Goal: Task Accomplishment & Management: Complete application form

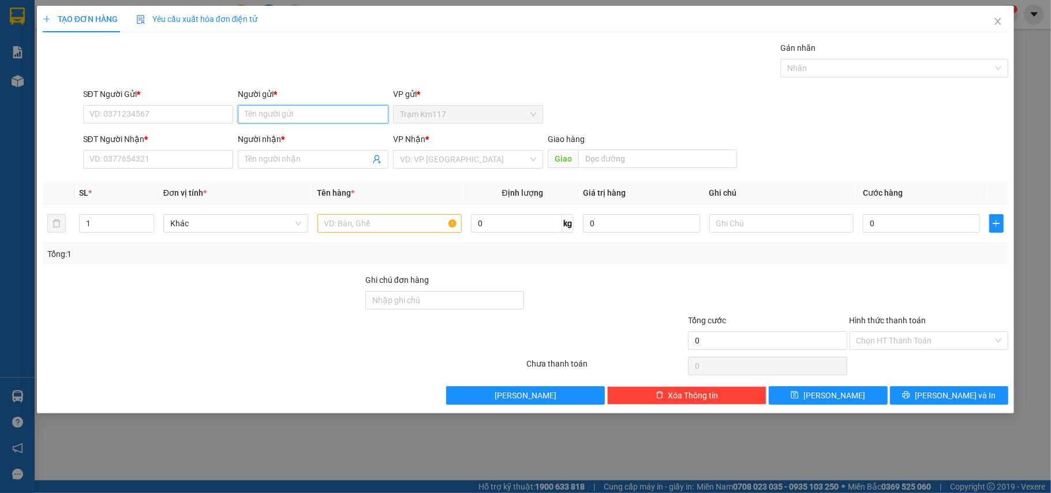
click at [283, 116] on input "Người gửi *" at bounding box center [313, 114] width 151 height 18
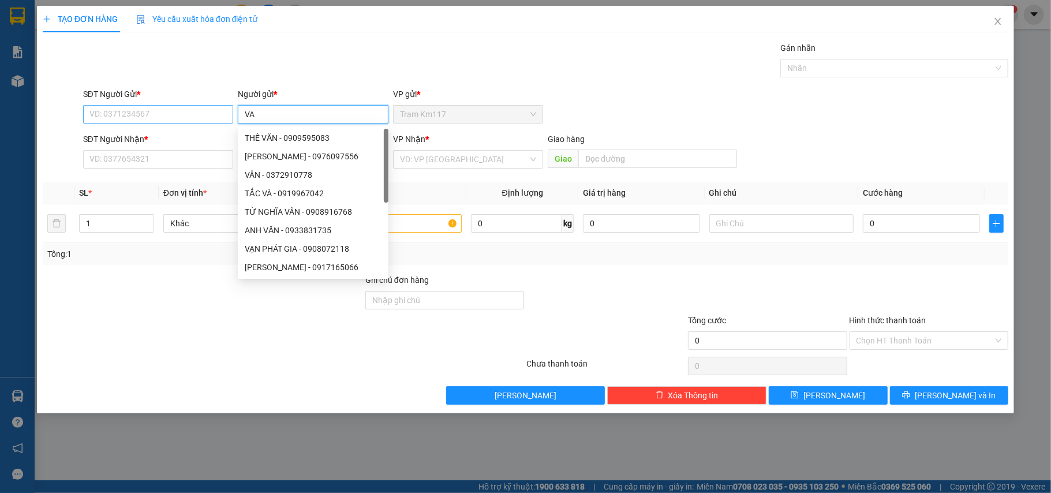
type input "VA"
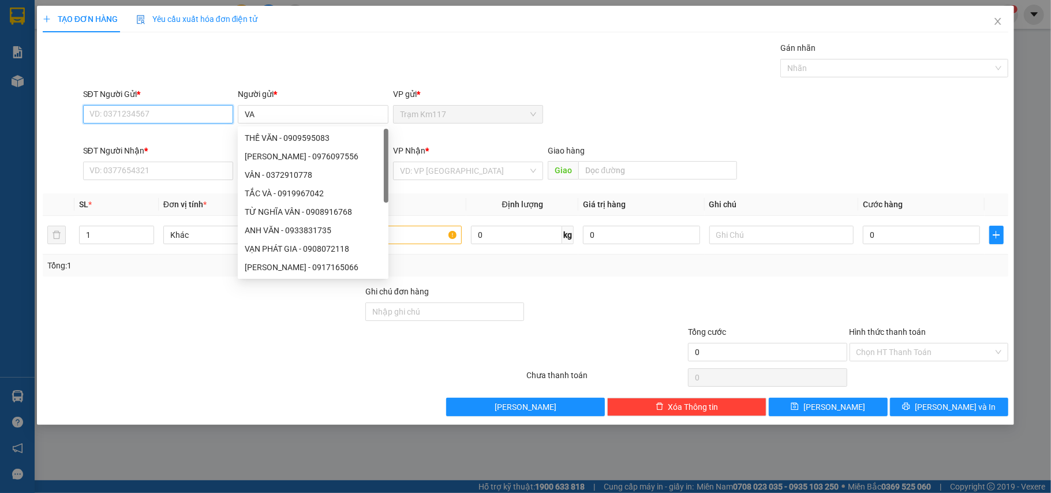
click at [181, 116] on input "SĐT Người Gửi *" at bounding box center [158, 114] width 151 height 18
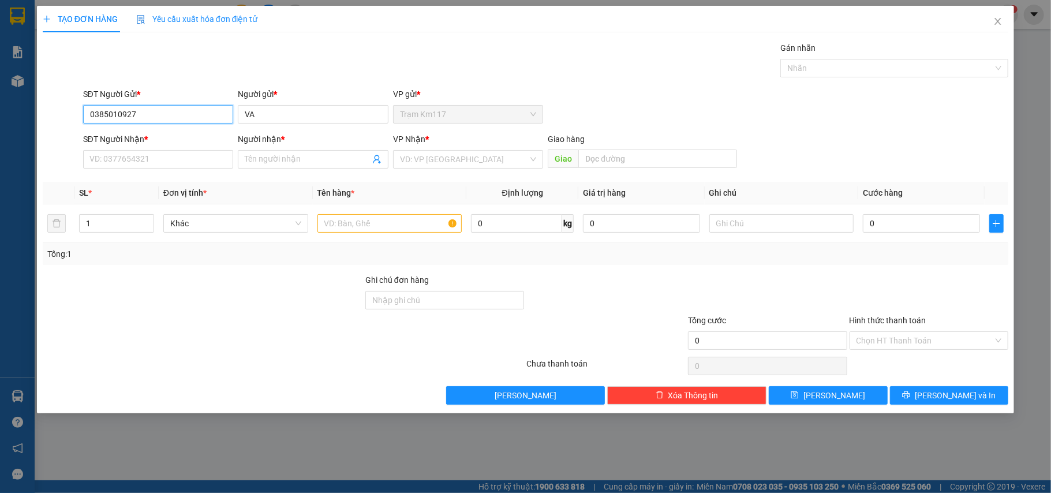
click at [153, 118] on input "0385010927" at bounding box center [158, 114] width 151 height 18
type input "0385010927"
click at [277, 114] on input "VA" at bounding box center [313, 114] width 151 height 18
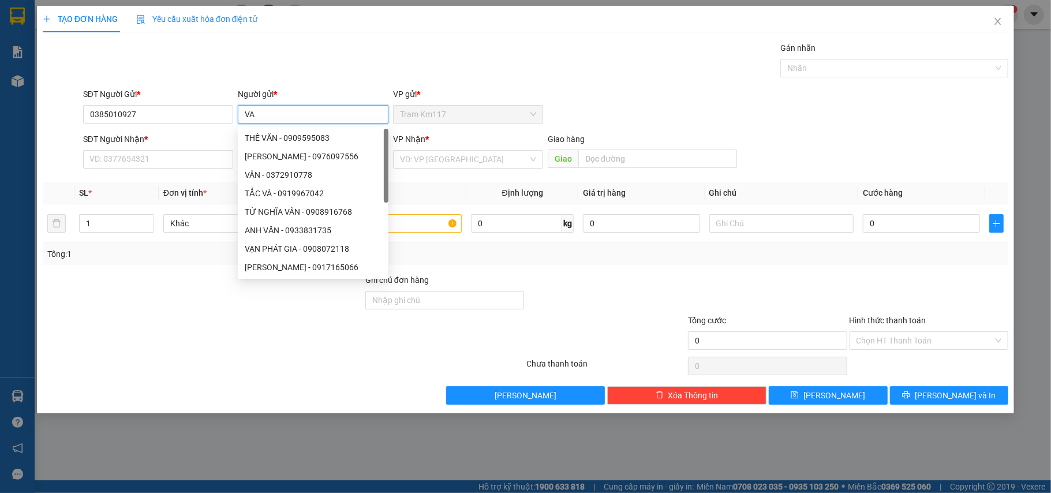
type input "V"
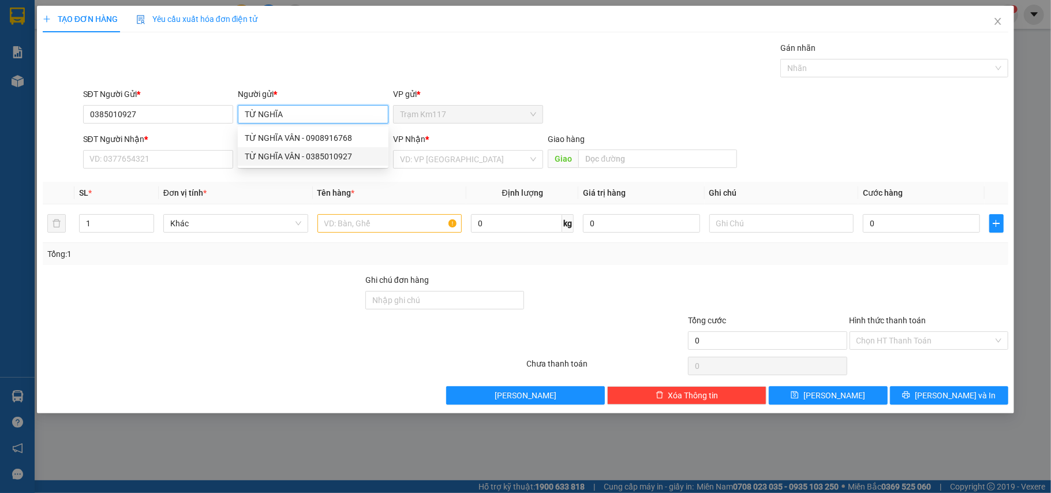
click at [338, 156] on div "TỪ NGHĨA VÂN - 0385010927" at bounding box center [313, 156] width 137 height 13
type input "TỪ NGHĨA VÂN"
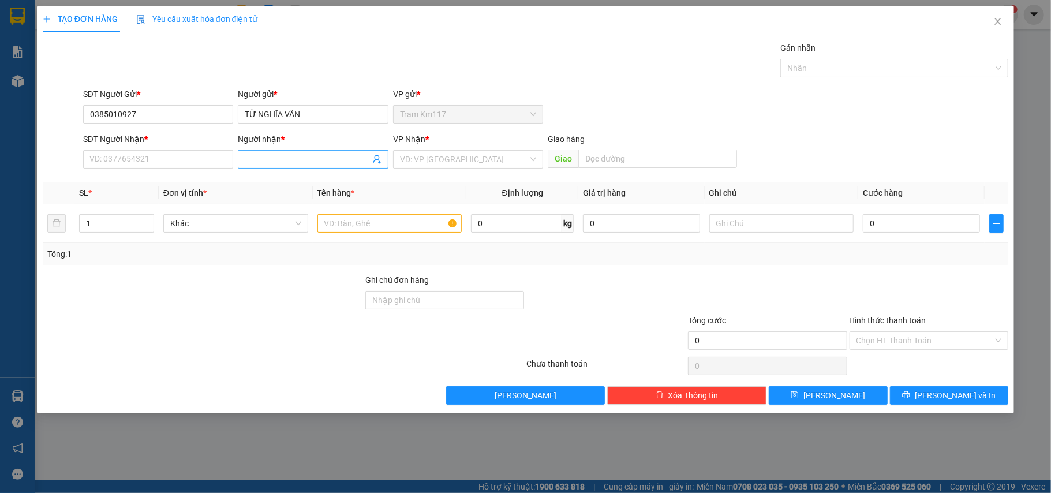
click at [375, 159] on icon "user-add" at bounding box center [376, 159] width 9 height 9
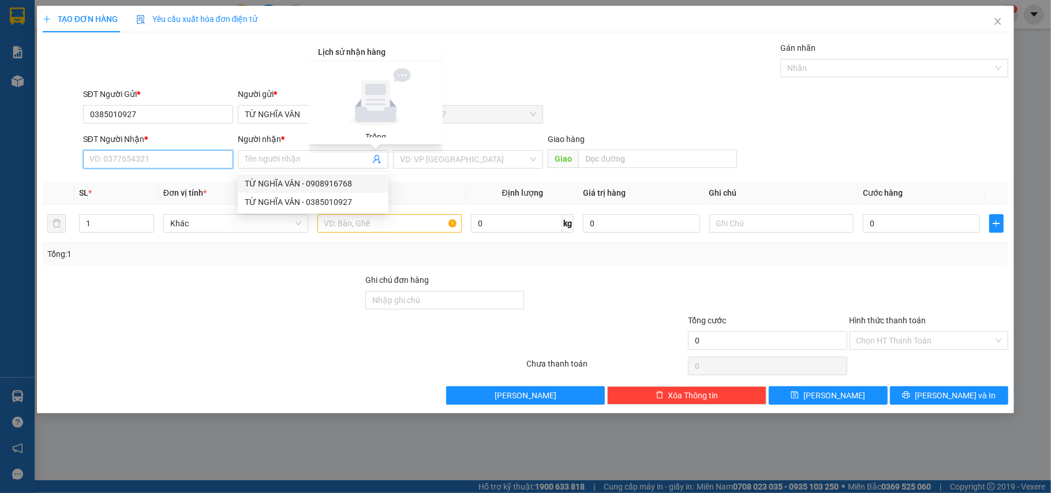
click at [179, 163] on input "SĐT Người Nhận *" at bounding box center [158, 159] width 151 height 18
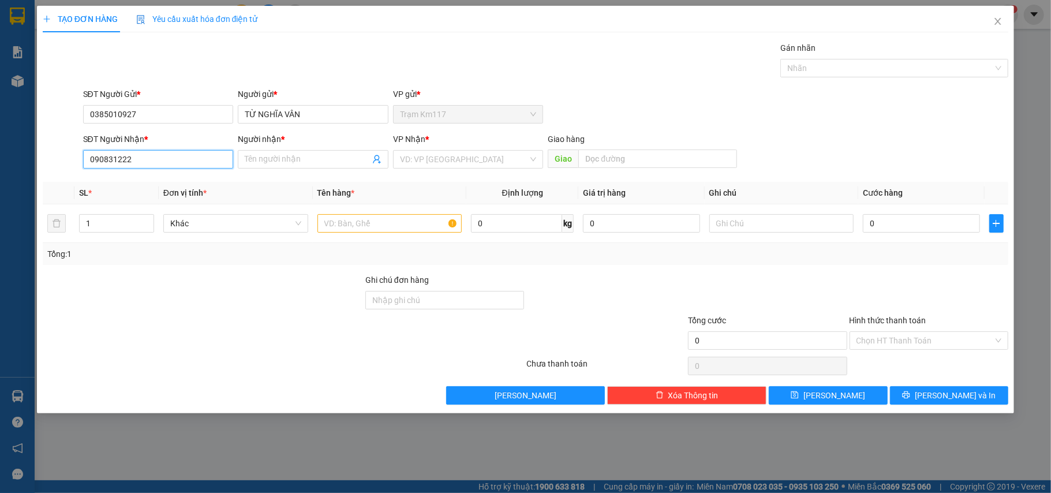
type input "0908312229"
click at [151, 185] on div "0908312229 - [PERSON_NAME]" at bounding box center [158, 183] width 137 height 13
type input "[PERSON_NAME]"
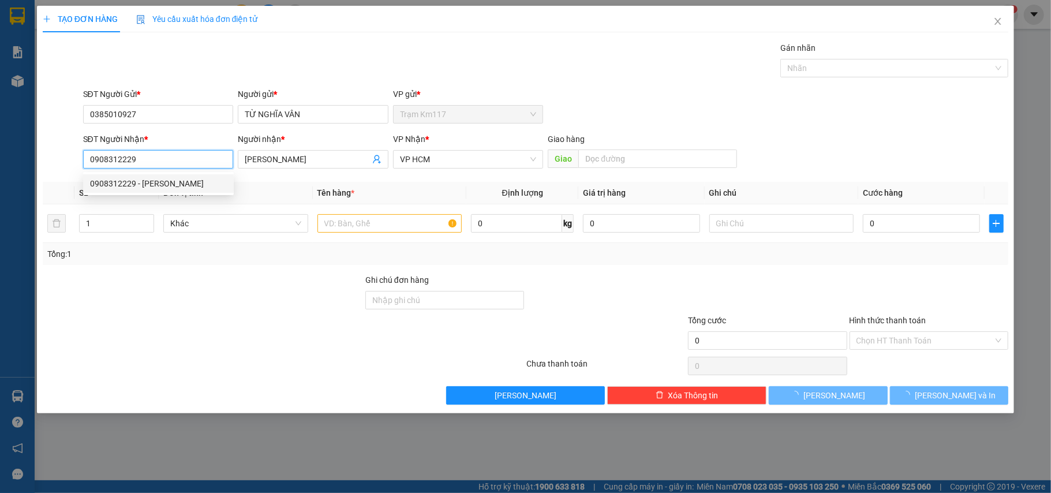
type input "250.000"
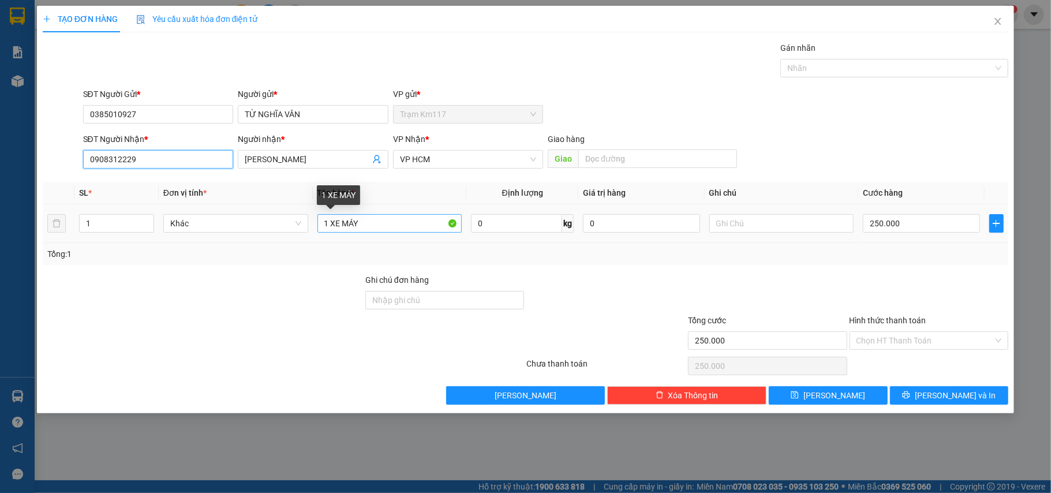
type input "0908312229"
click at [368, 225] on input "1 XE MÁY" at bounding box center [389, 223] width 145 height 18
type input "1 T"
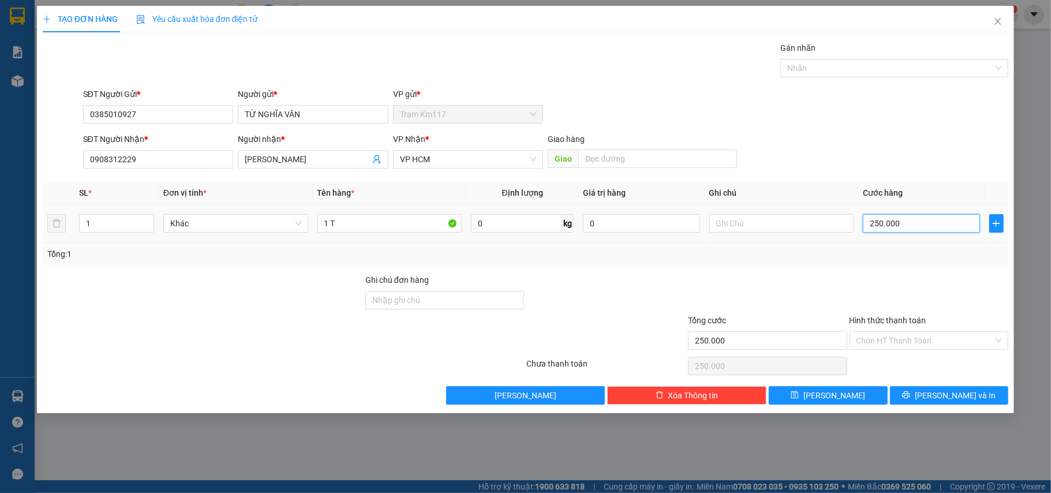
click at [905, 224] on input "250.000" at bounding box center [921, 223] width 117 height 18
type input "0"
click at [865, 222] on input "0" at bounding box center [921, 223] width 117 height 18
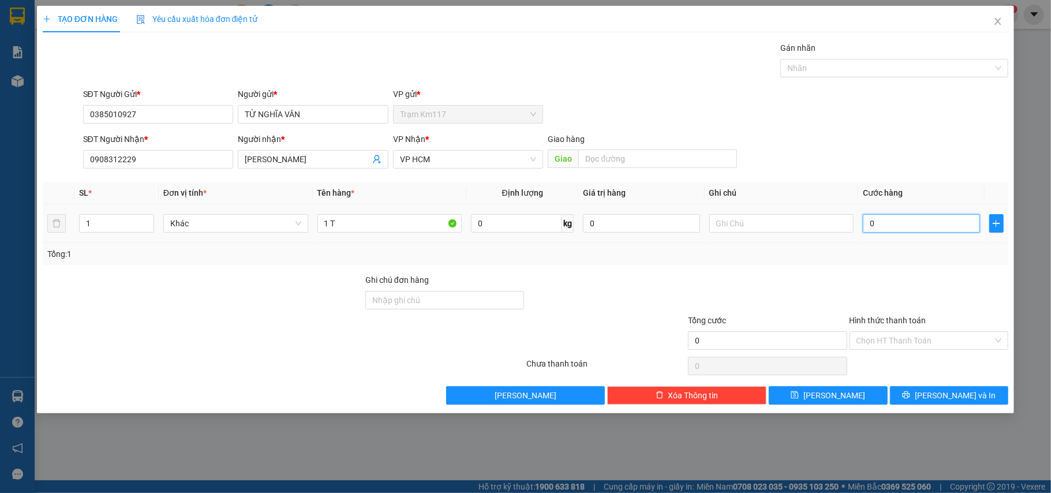
type input "20"
type input "250"
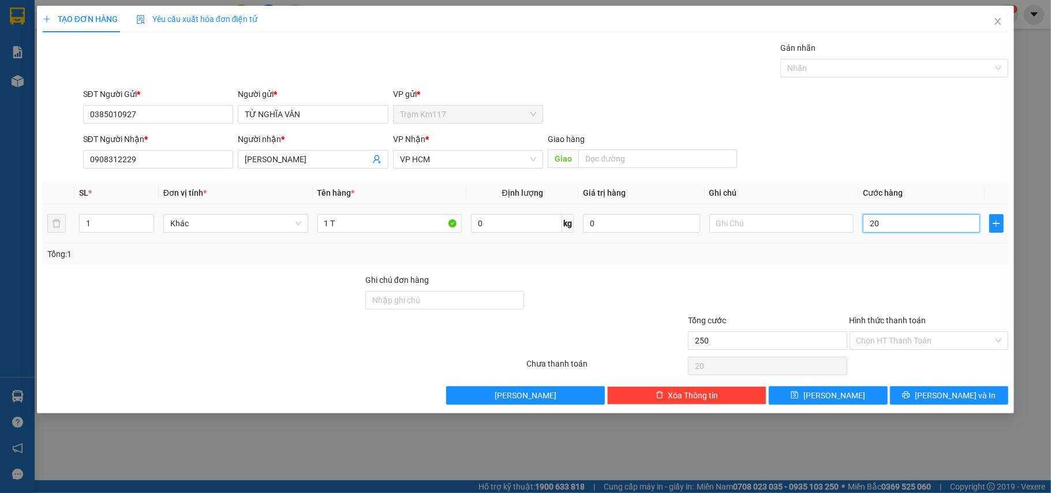
type input "250"
type input "2.500"
type input "25.000"
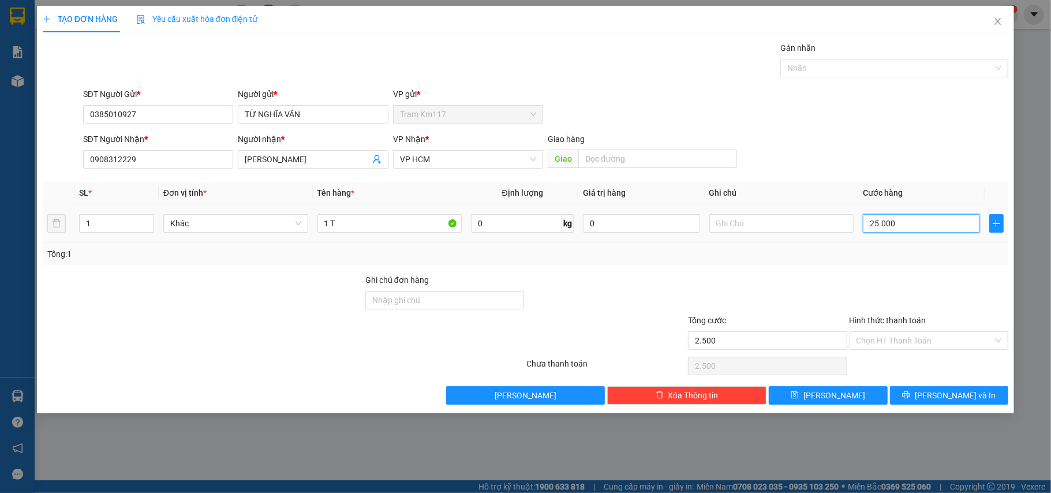
type input "25.000"
click at [944, 397] on span "[PERSON_NAME] và In" at bounding box center [954, 395] width 81 height 13
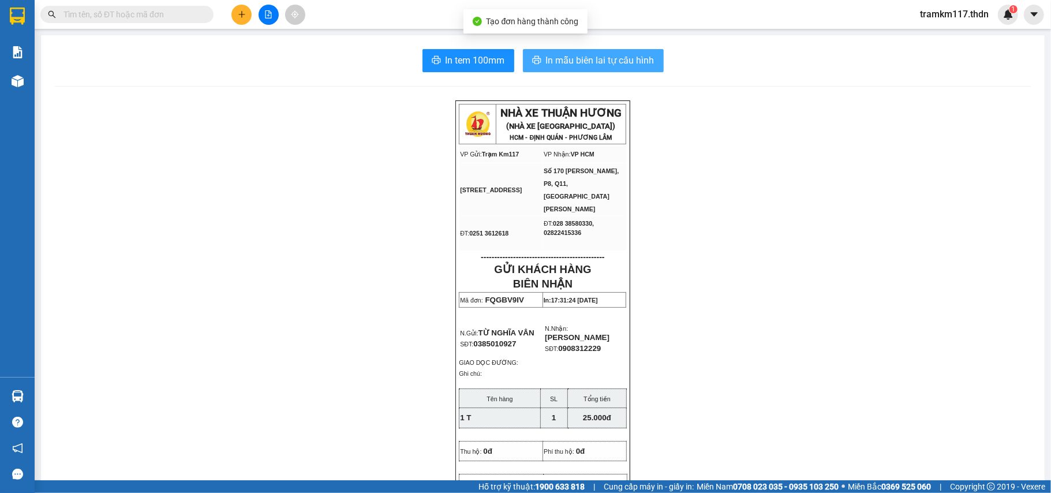
click at [582, 59] on span "In mẫu biên lai tự cấu hình" at bounding box center [600, 60] width 108 height 14
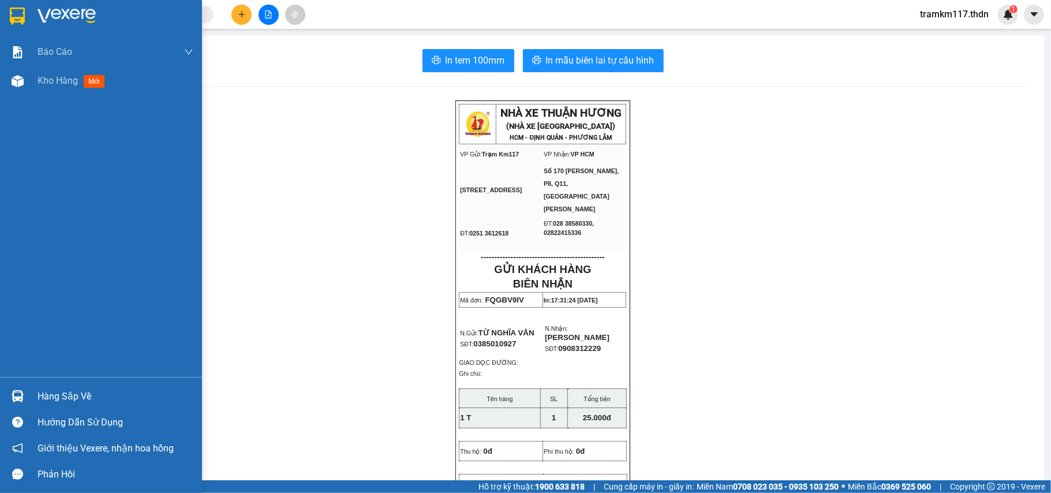
click at [21, 14] on img at bounding box center [17, 16] width 15 height 17
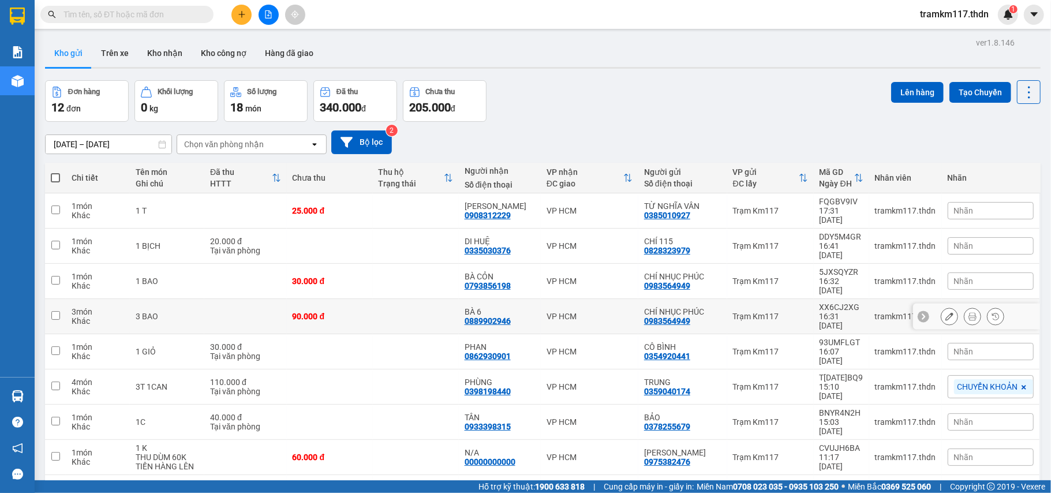
scroll to position [77, 0]
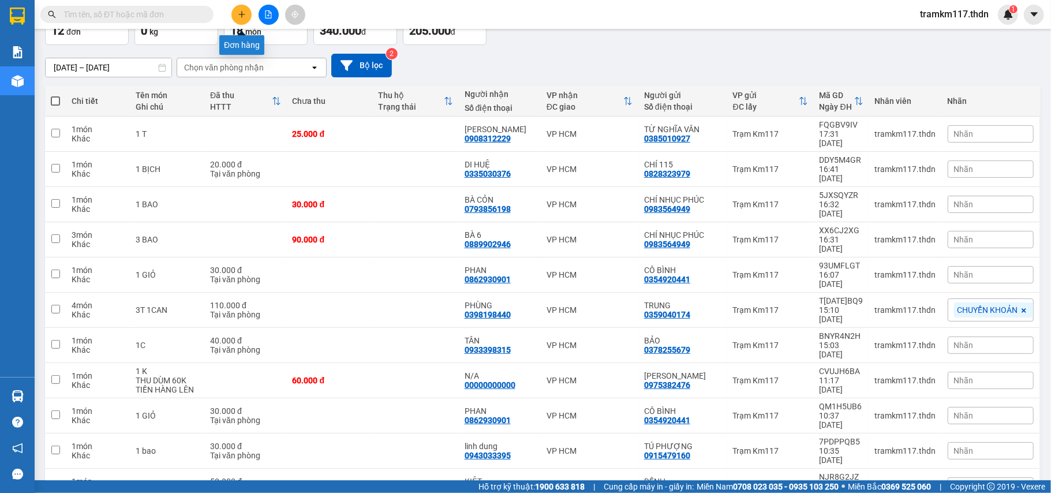
click at [241, 9] on button at bounding box center [241, 15] width 20 height 20
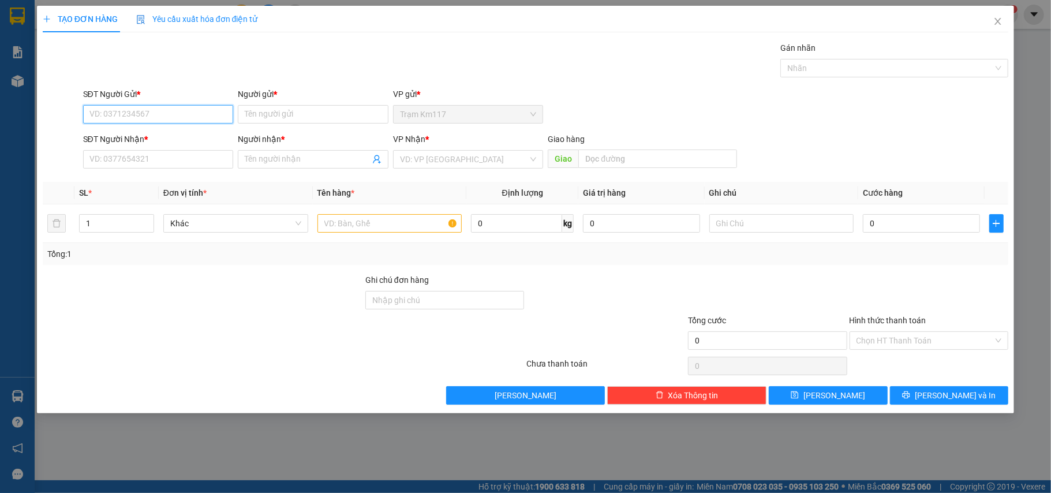
click at [200, 117] on input "SĐT Người Gửi *" at bounding box center [158, 114] width 151 height 18
click at [262, 118] on input "Người gửi *" at bounding box center [313, 114] width 151 height 18
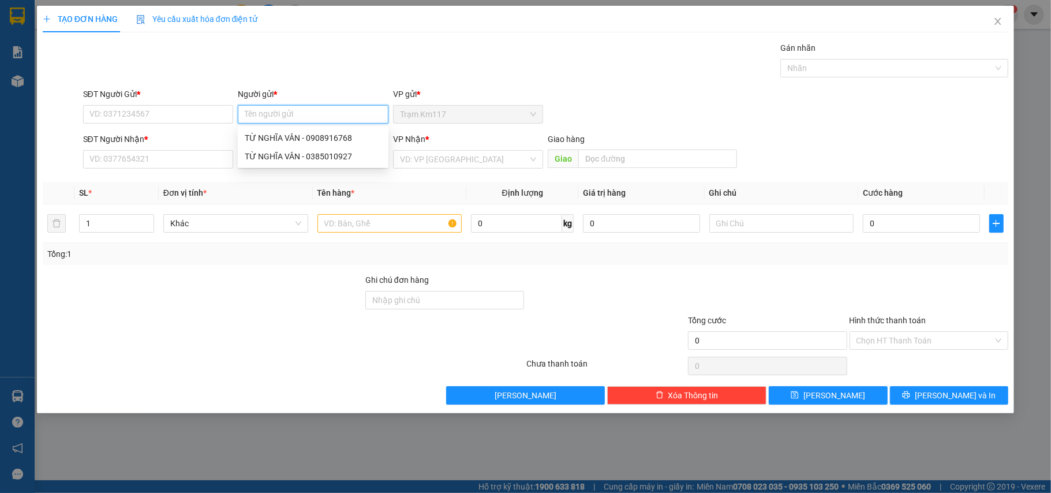
click at [268, 116] on input "Người gửi *" at bounding box center [313, 114] width 151 height 18
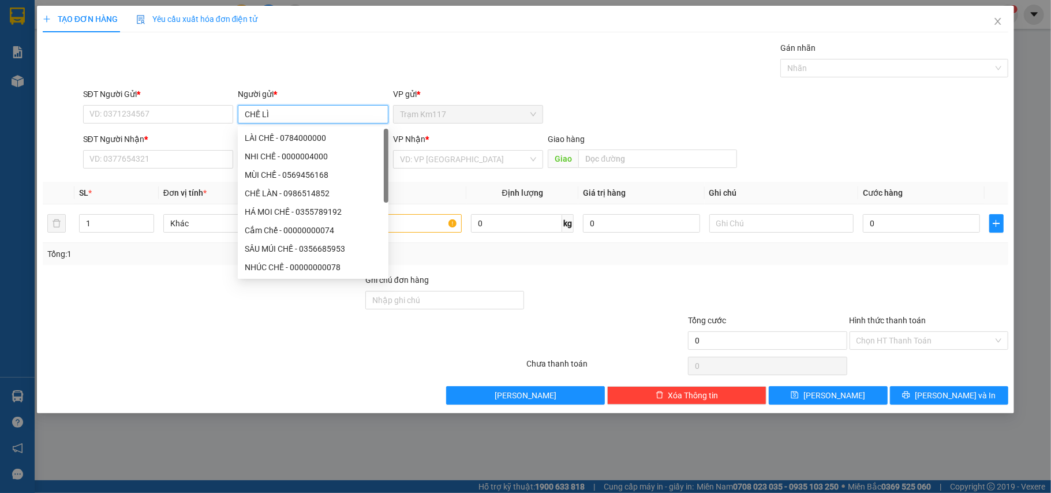
type input "CHẾ LÌN"
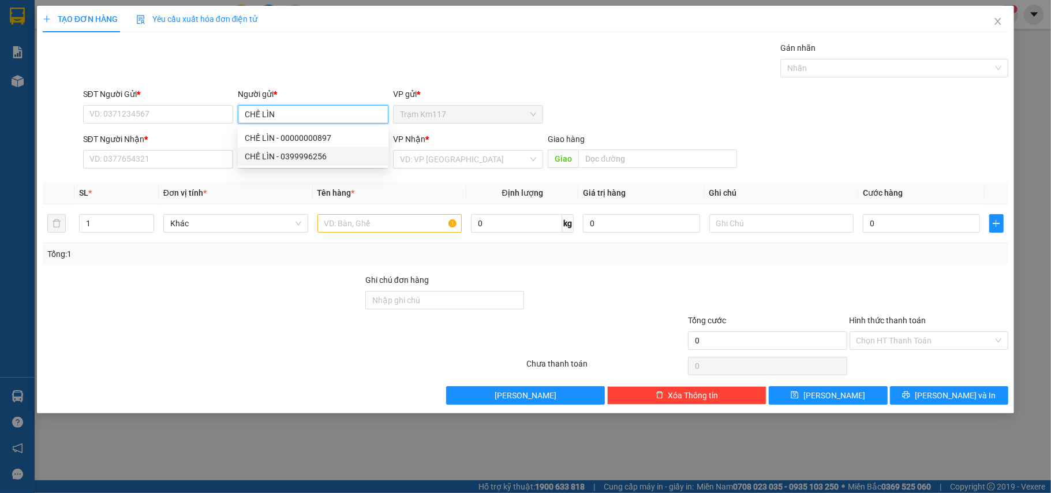
click at [298, 158] on div "CHẾ LÌN - 0399996256" at bounding box center [313, 156] width 137 height 13
type input "0399996256"
type input "CHẾ LÌN"
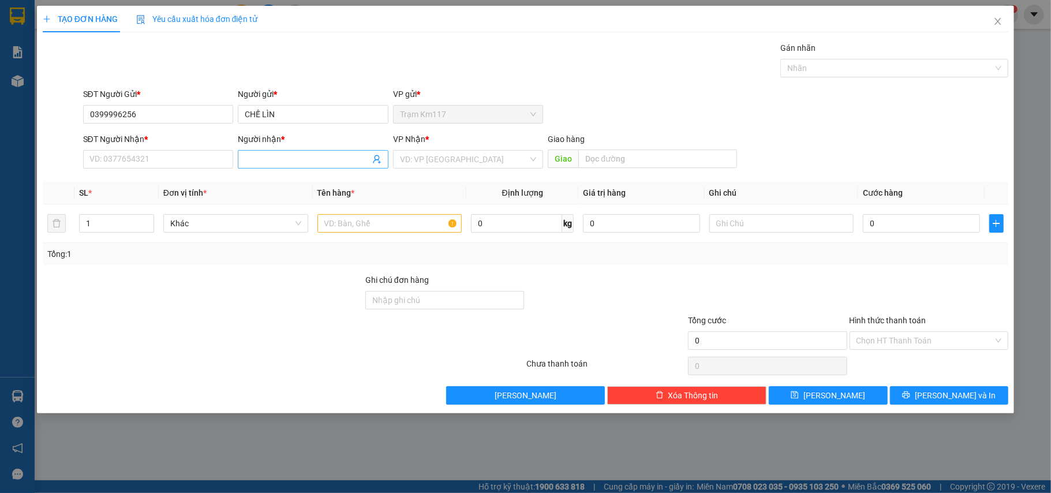
click at [375, 162] on icon "user-add" at bounding box center [376, 159] width 9 height 9
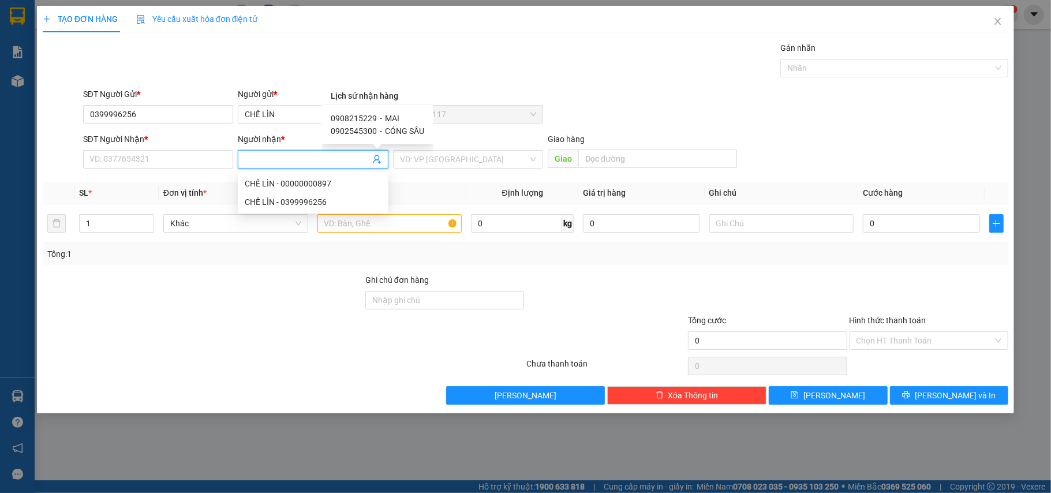
click at [366, 118] on span "0908215229" at bounding box center [354, 118] width 46 height 9
type input "0908215229"
type input "MAI"
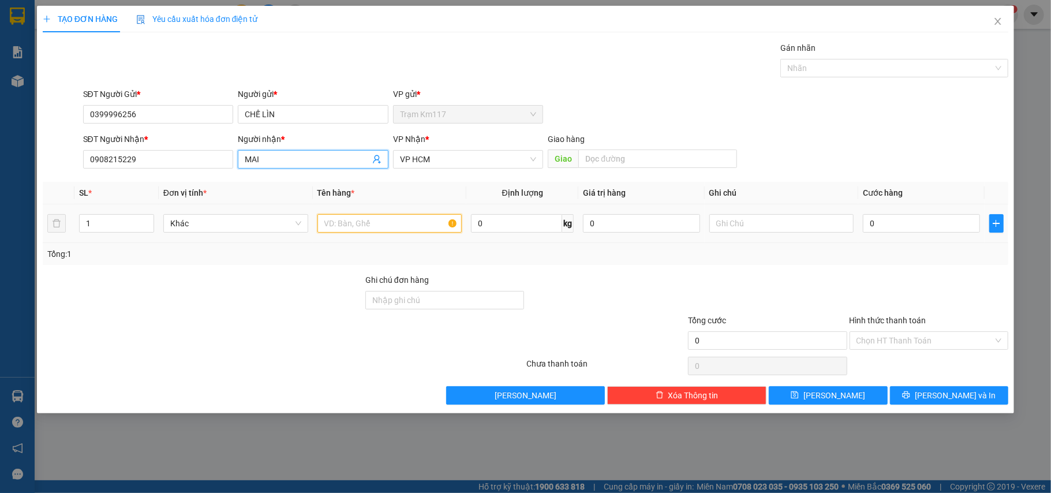
click at [381, 224] on input "text" at bounding box center [389, 223] width 145 height 18
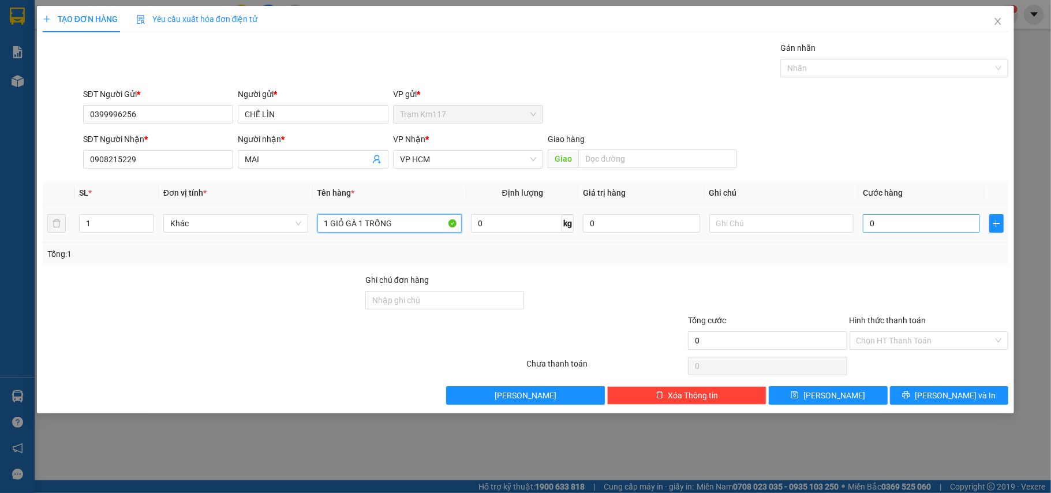
type input "1 GIỎ GÀ 1 TRỐNG"
click at [886, 226] on input "0" at bounding box center [921, 223] width 117 height 18
type input "2"
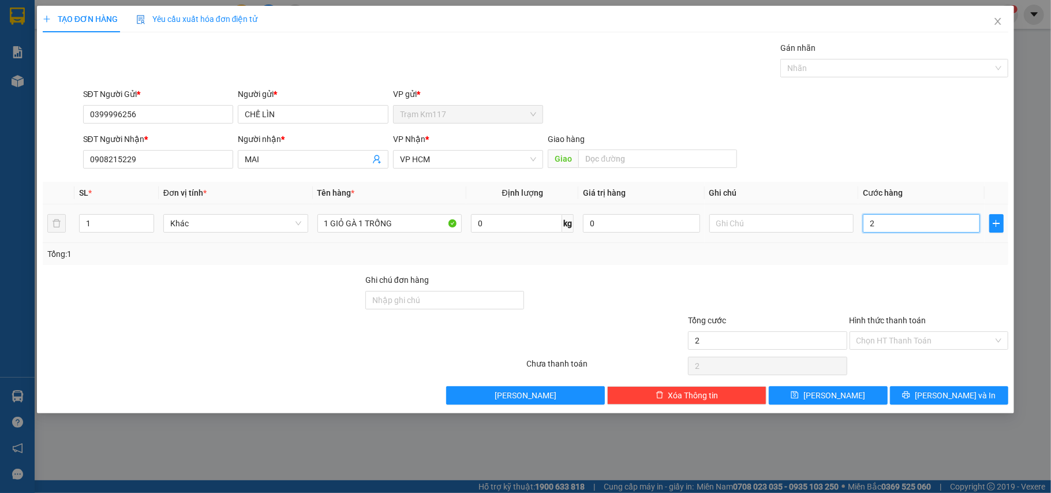
type input "20"
type input "200"
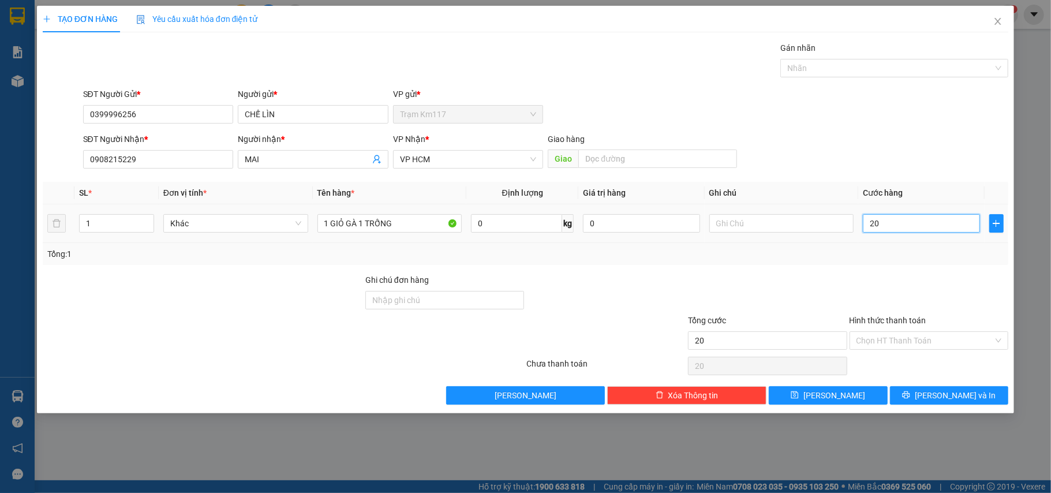
type input "200"
type input "2.000"
type input "20.000"
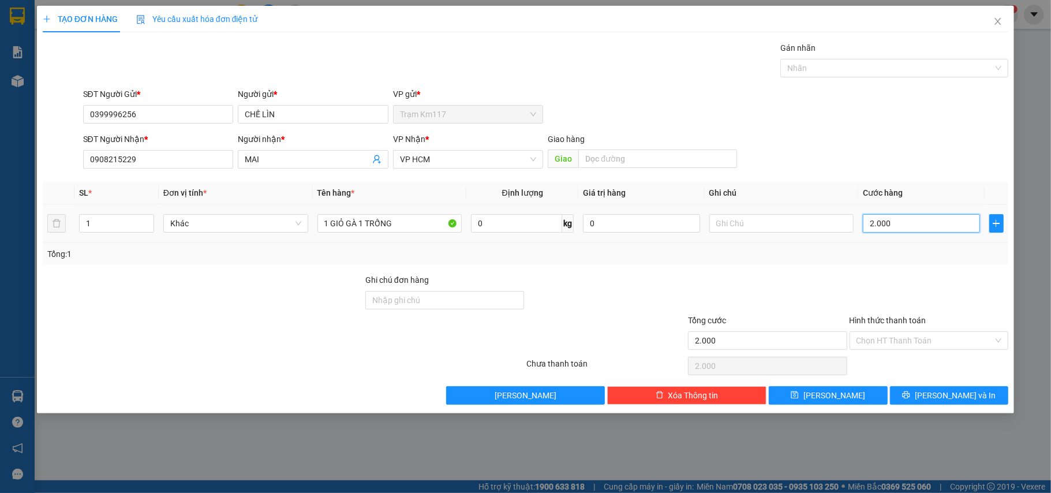
type input "20.000"
click at [902, 340] on input "Hình thức thanh toán" at bounding box center [924, 340] width 137 height 17
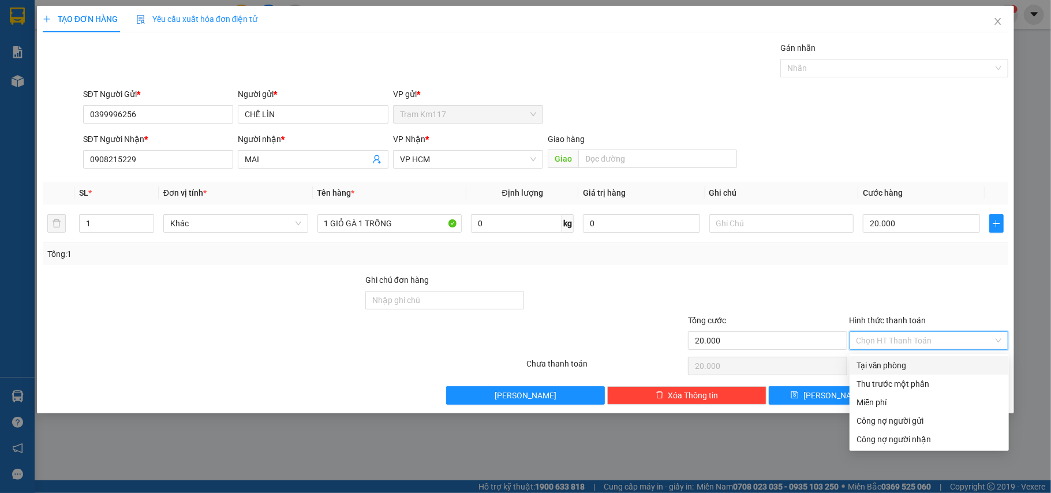
click at [896, 365] on div "Tại văn phòng" at bounding box center [928, 365] width 145 height 13
type input "0"
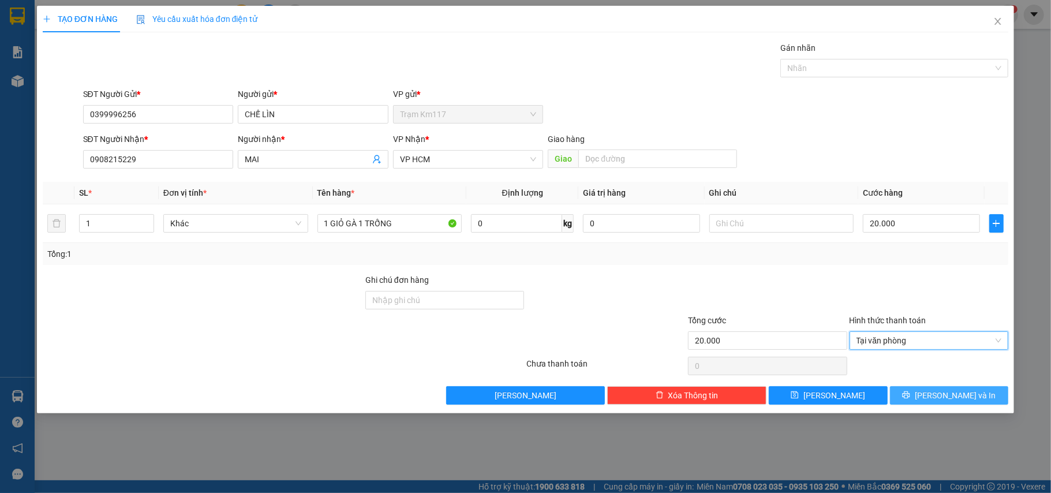
click at [917, 395] on button "[PERSON_NAME] và In" at bounding box center [949, 395] width 119 height 18
click at [965, 395] on span "[PERSON_NAME] và In" at bounding box center [954, 395] width 81 height 13
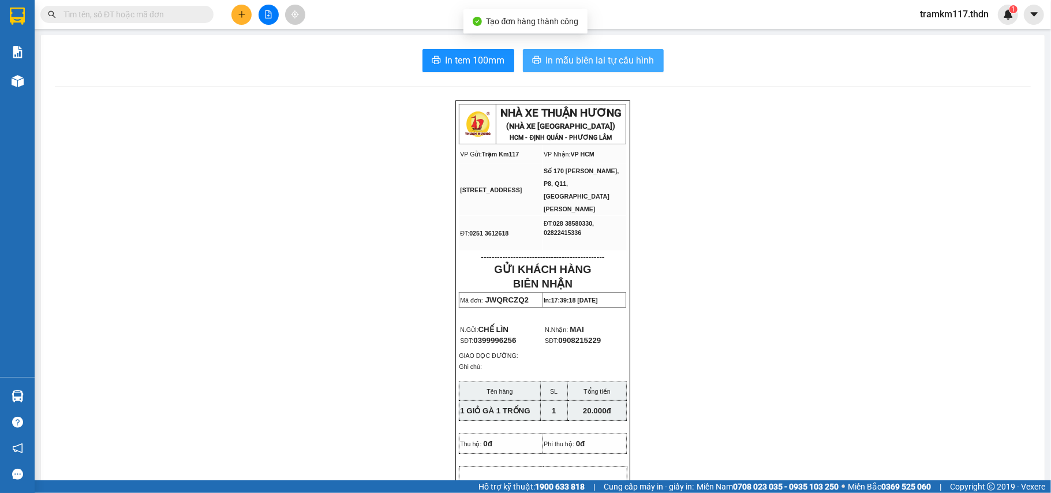
click at [590, 62] on span "In mẫu biên lai tự cấu hình" at bounding box center [600, 60] width 108 height 14
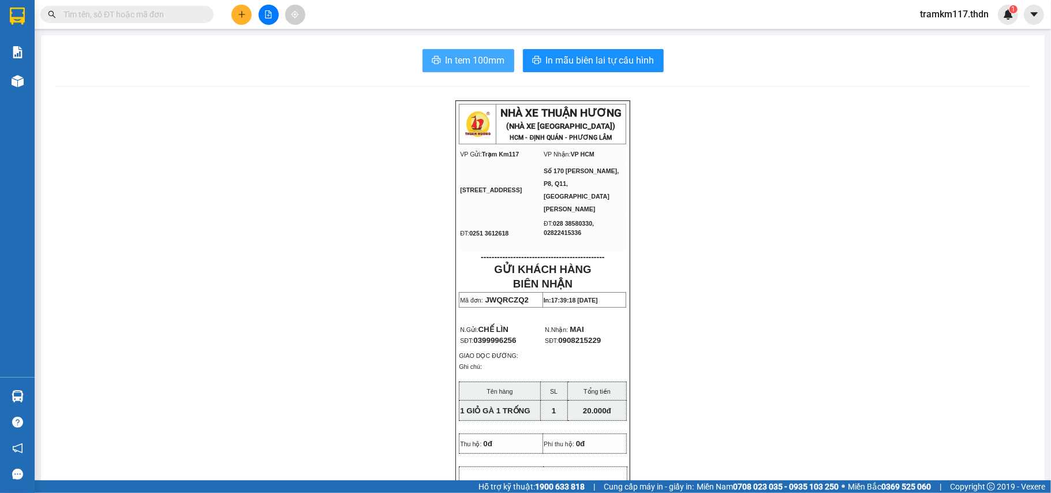
click at [453, 55] on span "In tem 100mm" at bounding box center [474, 60] width 59 height 14
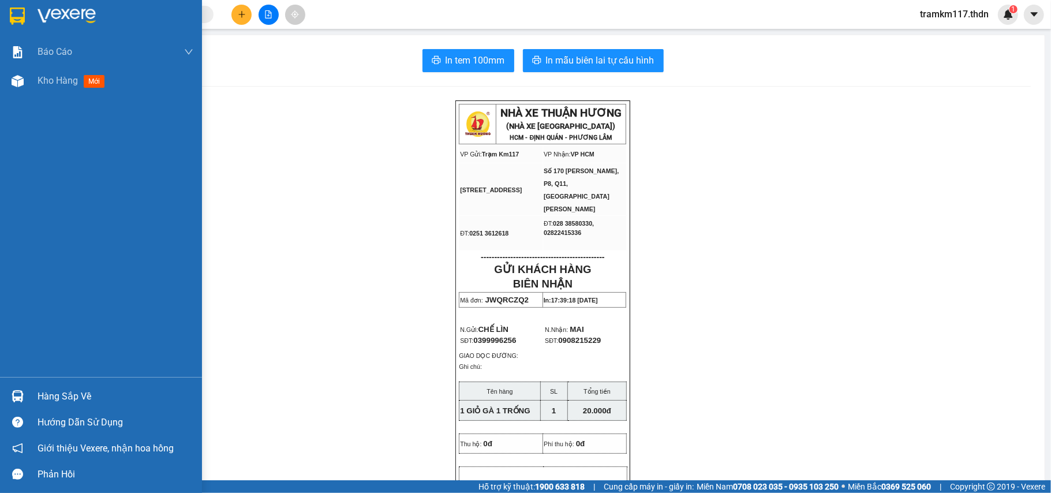
click at [17, 6] on div at bounding box center [18, 16] width 20 height 20
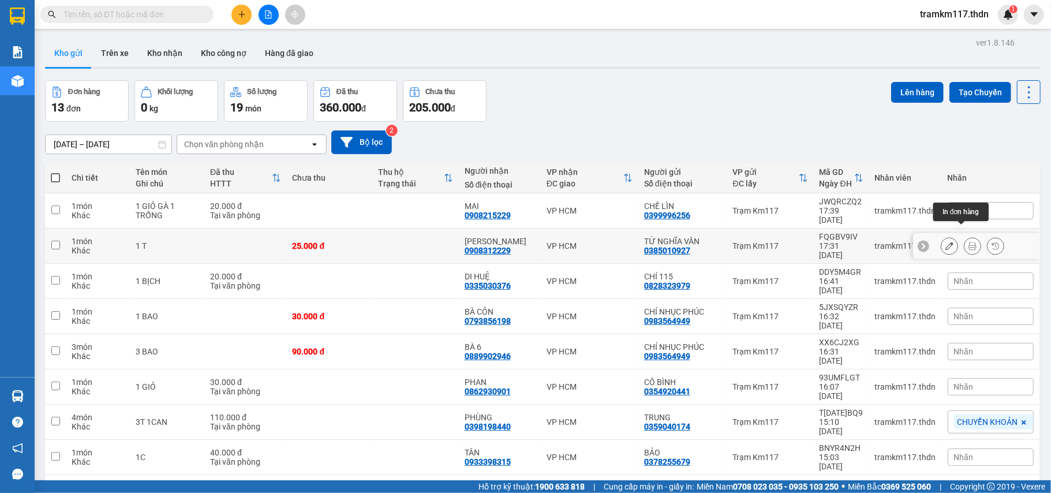
click at [968, 242] on icon at bounding box center [972, 246] width 8 height 8
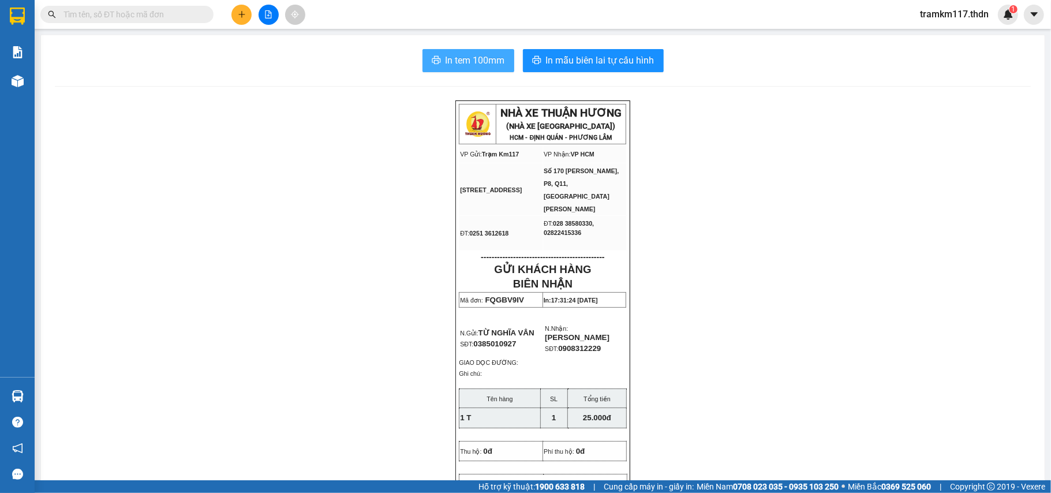
click at [475, 58] on span "In tem 100mm" at bounding box center [474, 60] width 59 height 14
click at [238, 17] on icon "plus" at bounding box center [242, 14] width 8 height 8
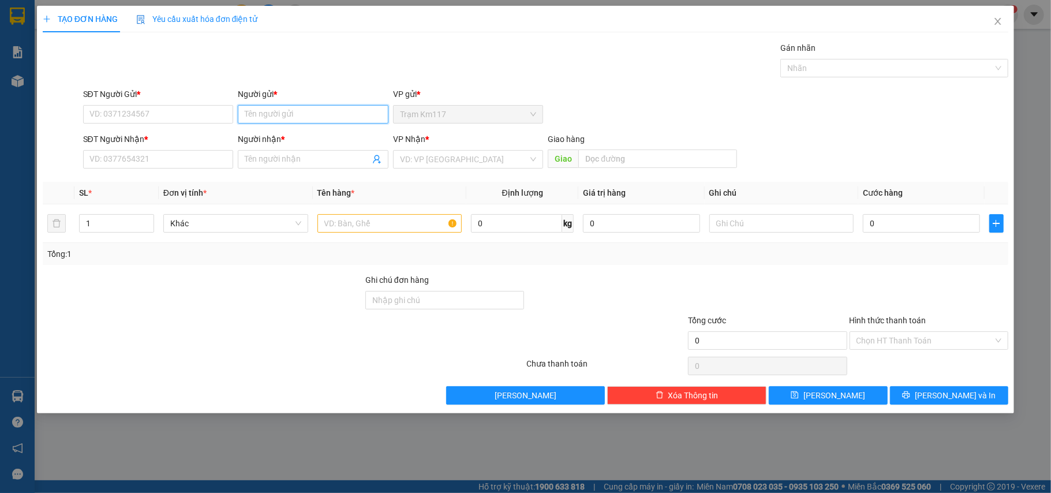
click at [269, 113] on input "Người gửi *" at bounding box center [313, 114] width 151 height 18
type input "CHẾ LÌN"
click at [294, 157] on div "CHẾ LÌN - 0399996256" at bounding box center [313, 156] width 137 height 13
type input "0399996256"
type input "CHẾ LÌN"
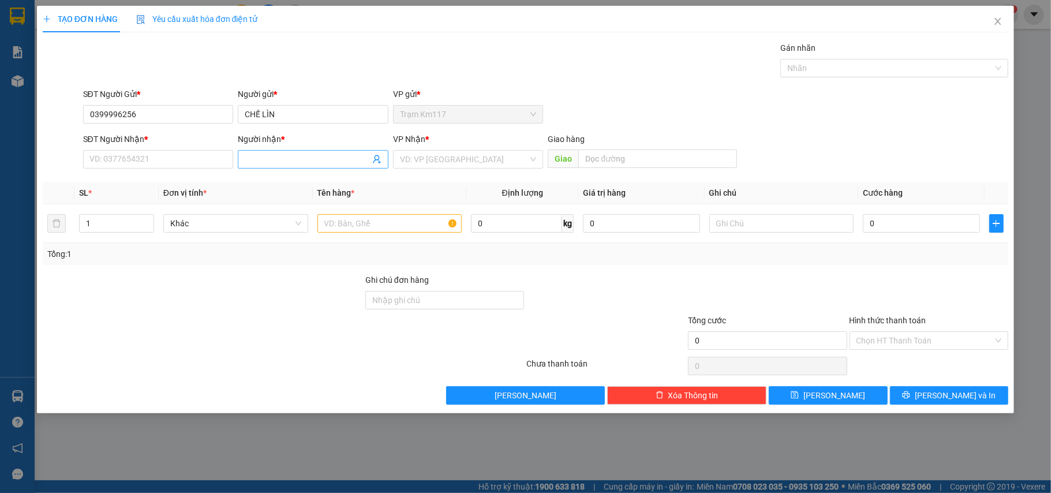
click at [373, 162] on icon "user-add" at bounding box center [376, 159] width 9 height 9
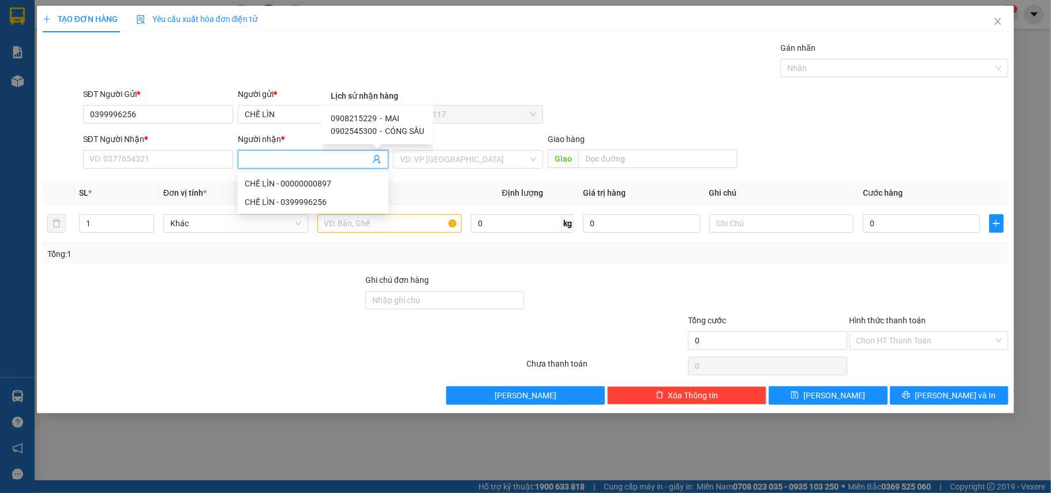
click at [374, 119] on span "0908215229" at bounding box center [354, 118] width 46 height 9
type input "0908215229"
type input "MAI"
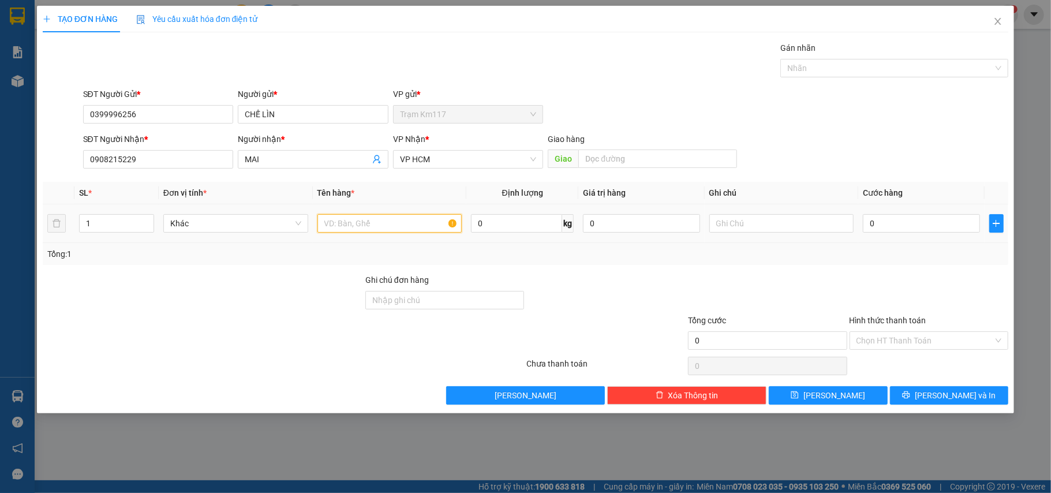
click at [384, 230] on input "text" at bounding box center [389, 223] width 145 height 18
type input "2TR"
click at [898, 224] on input "0" at bounding box center [921, 223] width 117 height 18
type input "2"
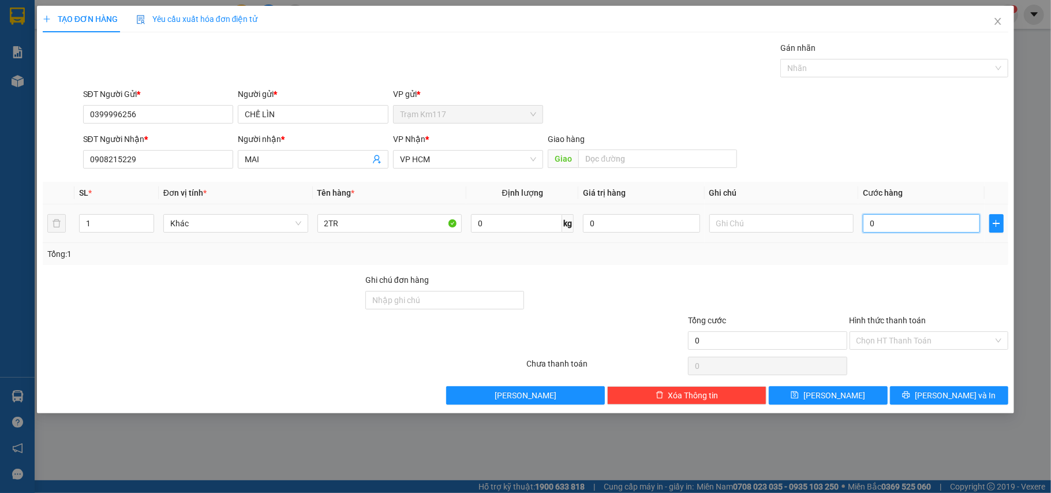
type input "2"
type input "20"
type input "200"
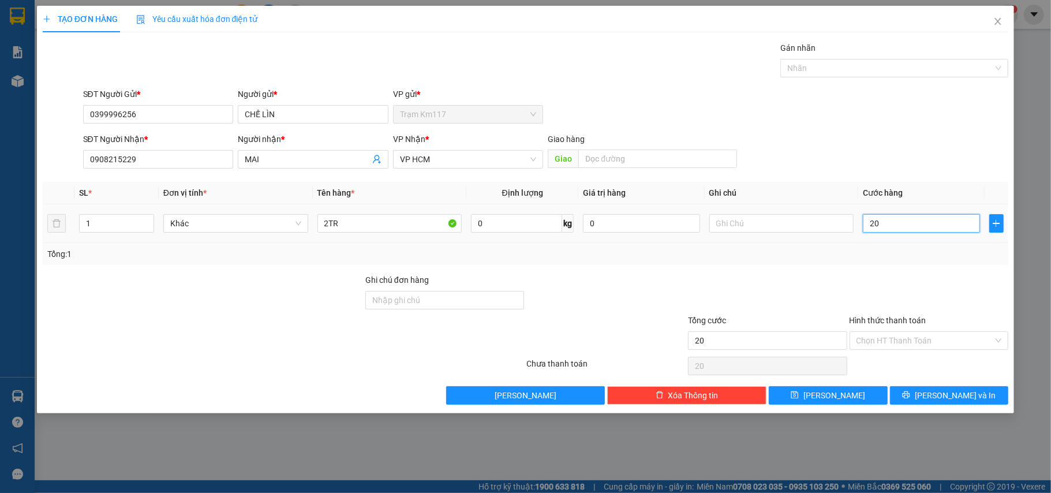
type input "200"
type input "2.000"
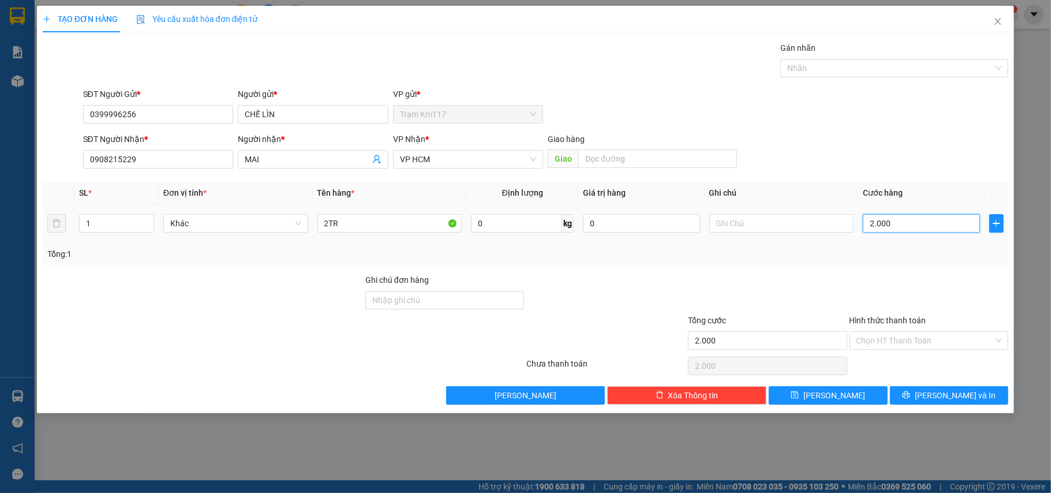
type input "20.000"
click at [894, 336] on input "Hình thức thanh toán" at bounding box center [924, 340] width 137 height 17
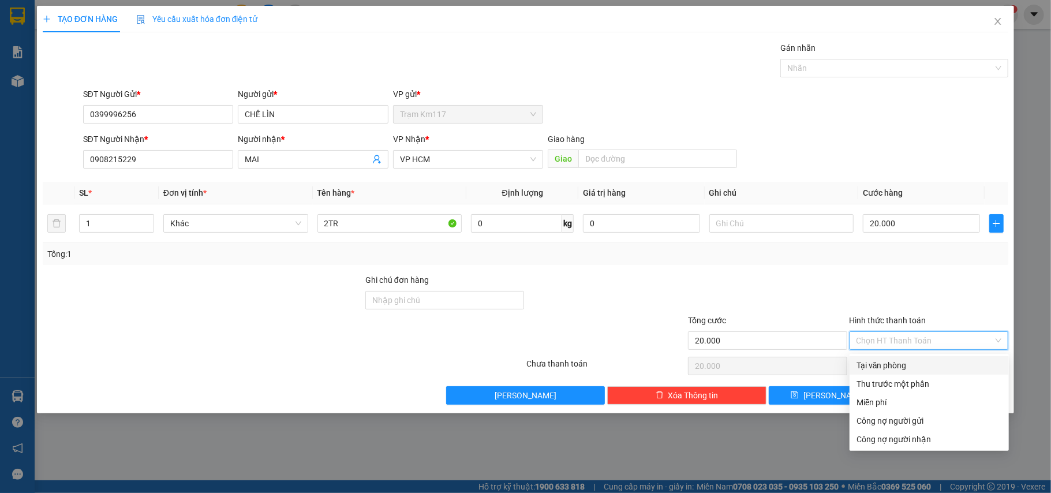
click at [897, 367] on div "Tại văn phòng" at bounding box center [928, 365] width 145 height 13
type input "0"
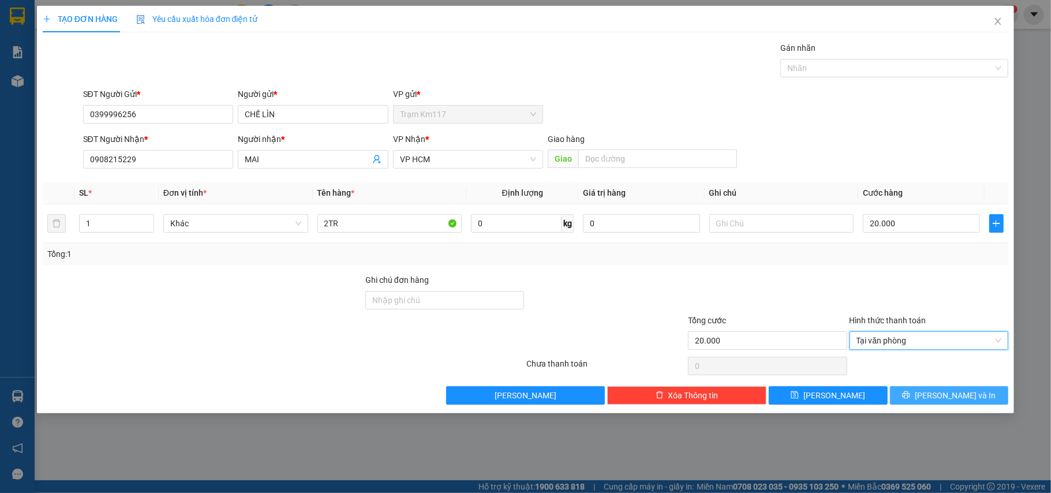
click at [938, 398] on span "[PERSON_NAME] và In" at bounding box center [954, 395] width 81 height 13
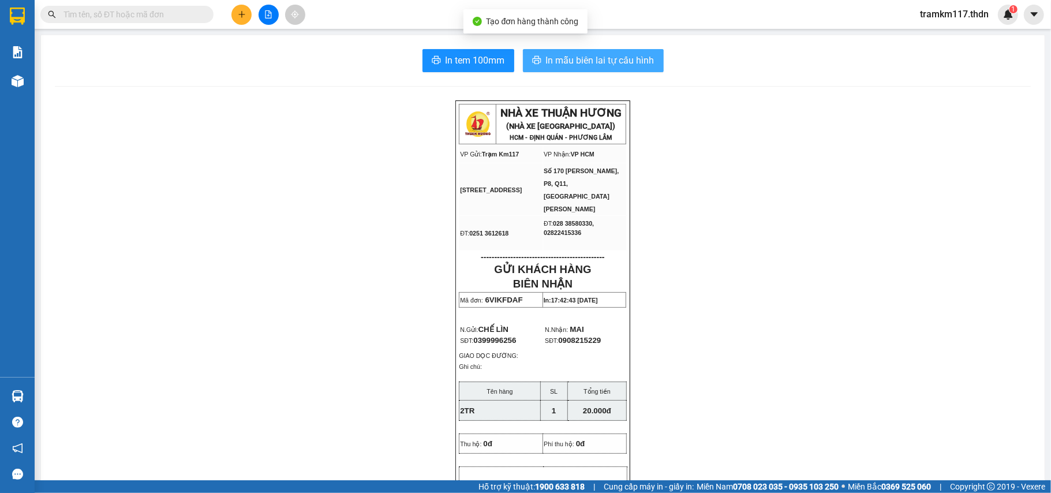
click at [552, 62] on span "In mẫu biên lai tự cấu hình" at bounding box center [600, 60] width 108 height 14
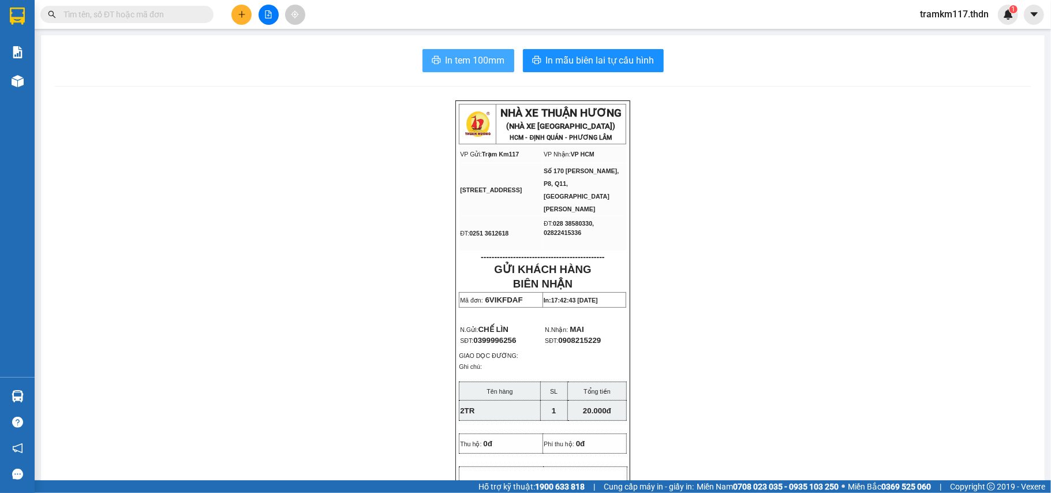
click at [452, 55] on span "In tem 100mm" at bounding box center [474, 60] width 59 height 14
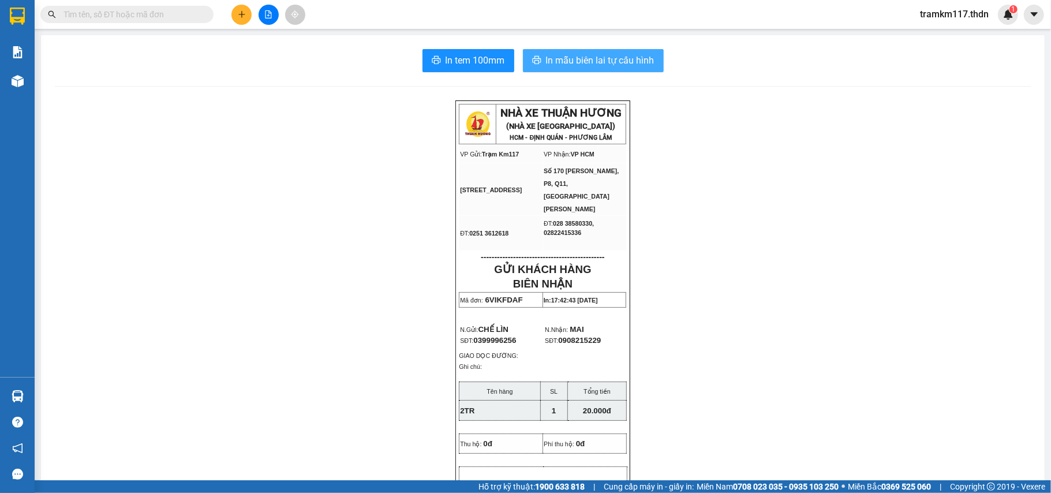
click at [546, 54] on span "In mẫu biên lai tự cấu hình" at bounding box center [600, 60] width 108 height 14
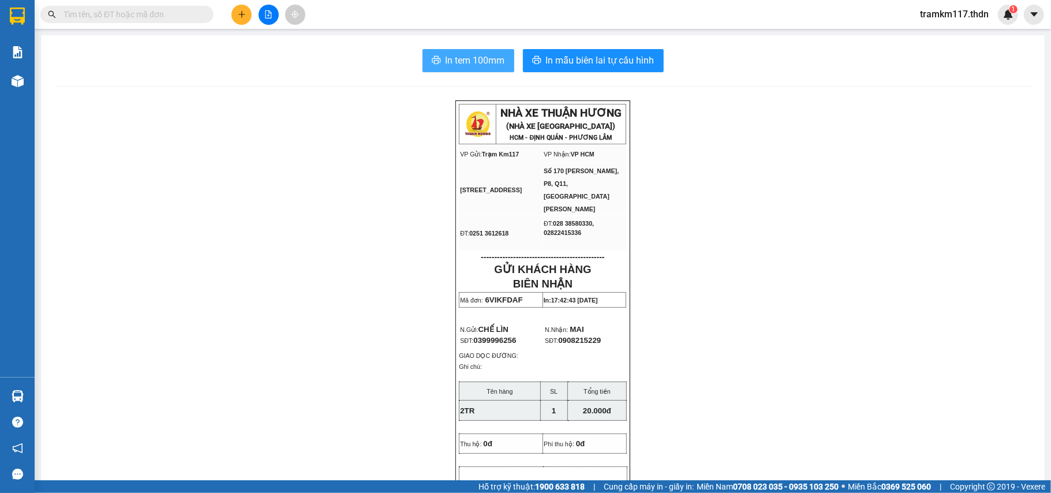
click at [453, 63] on span "In tem 100mm" at bounding box center [474, 60] width 59 height 14
click at [239, 15] on icon "plus" at bounding box center [242, 14] width 8 height 8
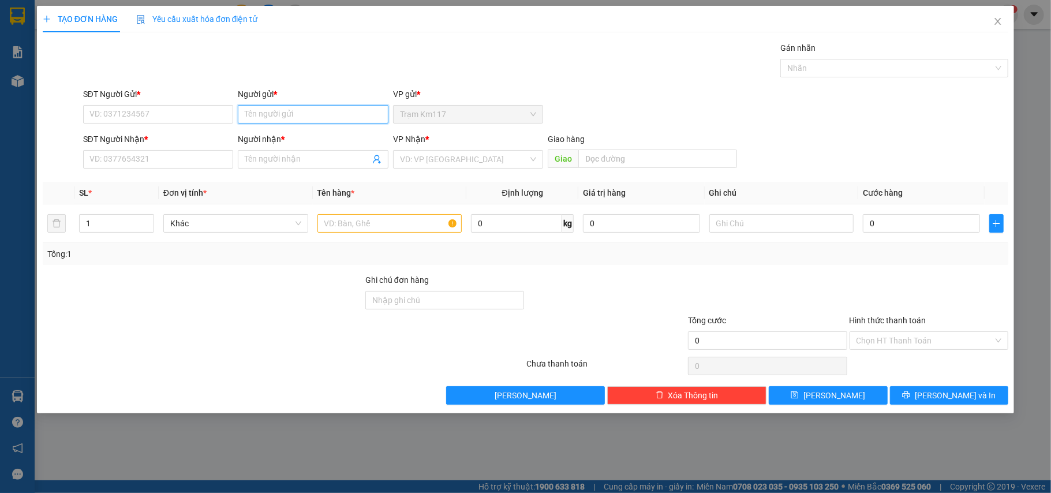
click at [266, 115] on input "Người gửi *" at bounding box center [313, 114] width 151 height 18
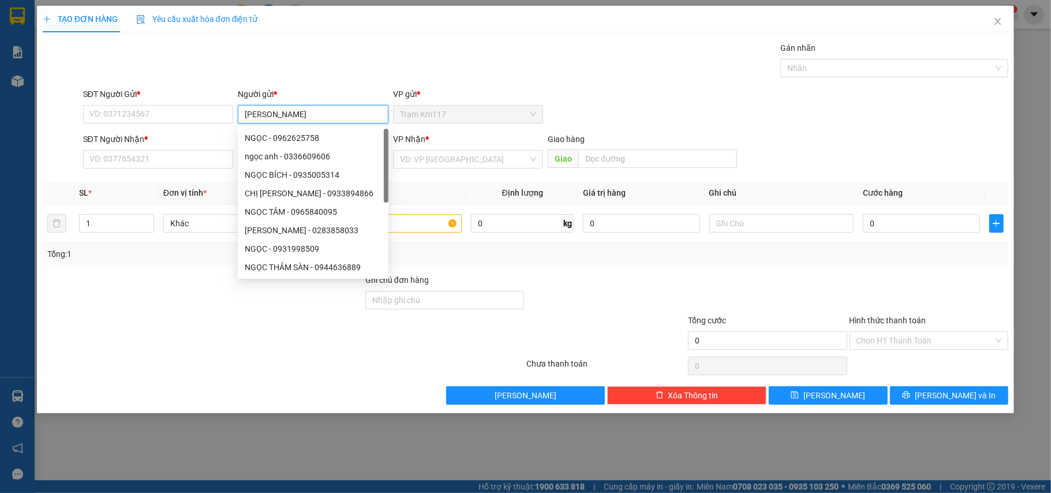
type input "[PERSON_NAME]"
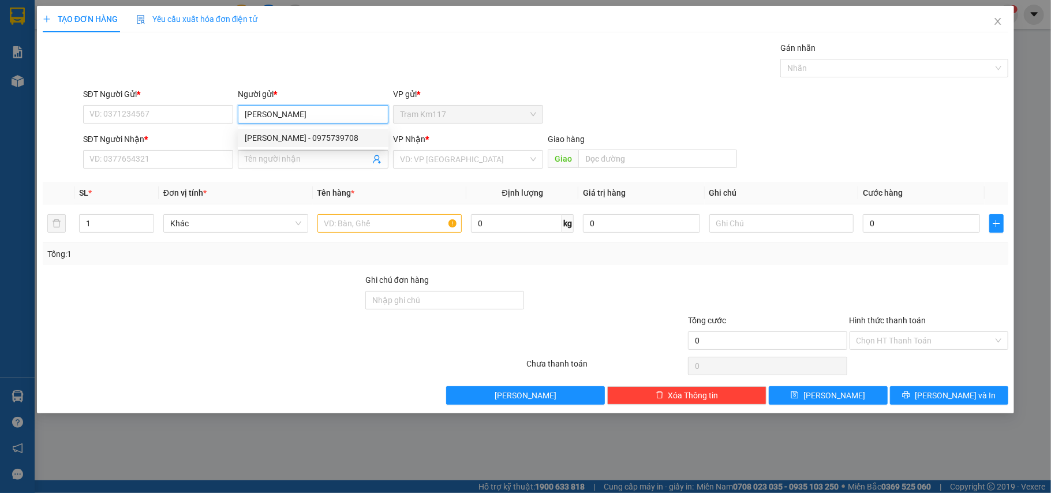
click at [308, 134] on div "[PERSON_NAME] - 0975739708" at bounding box center [313, 138] width 137 height 13
type input "0975739708"
type input "[PERSON_NAME]"
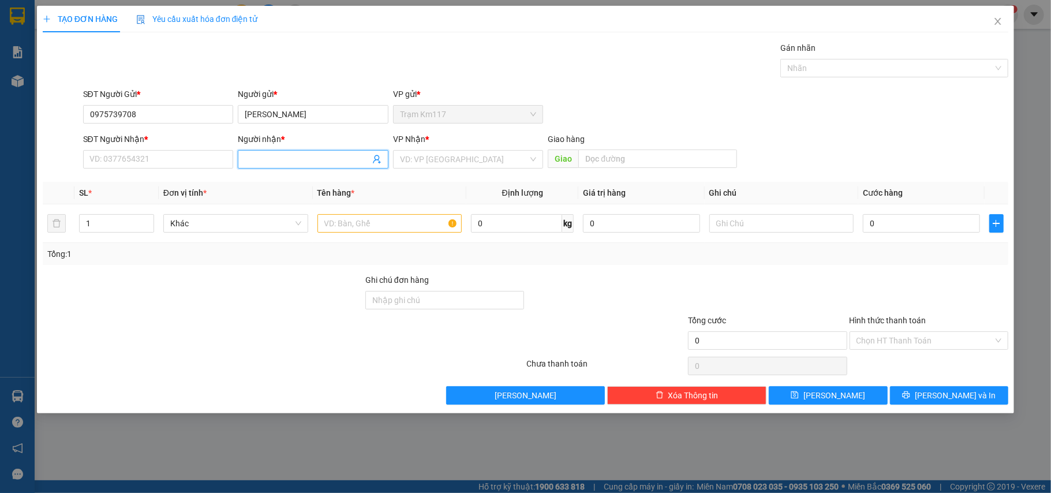
click at [376, 160] on icon "user-add" at bounding box center [376, 159] width 9 height 9
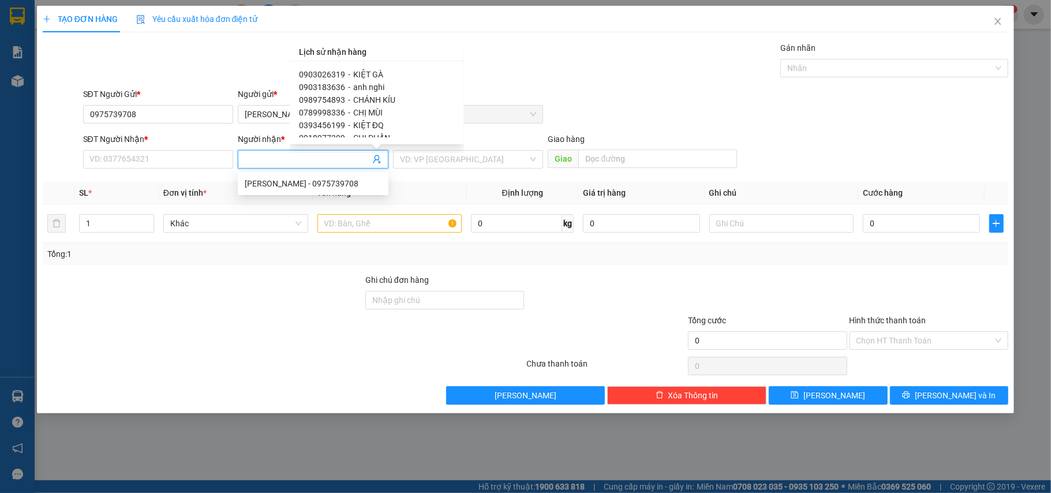
click at [331, 73] on span "0903026319" at bounding box center [322, 74] width 46 height 9
type input "0903026319"
type input "KIỆT GÀ"
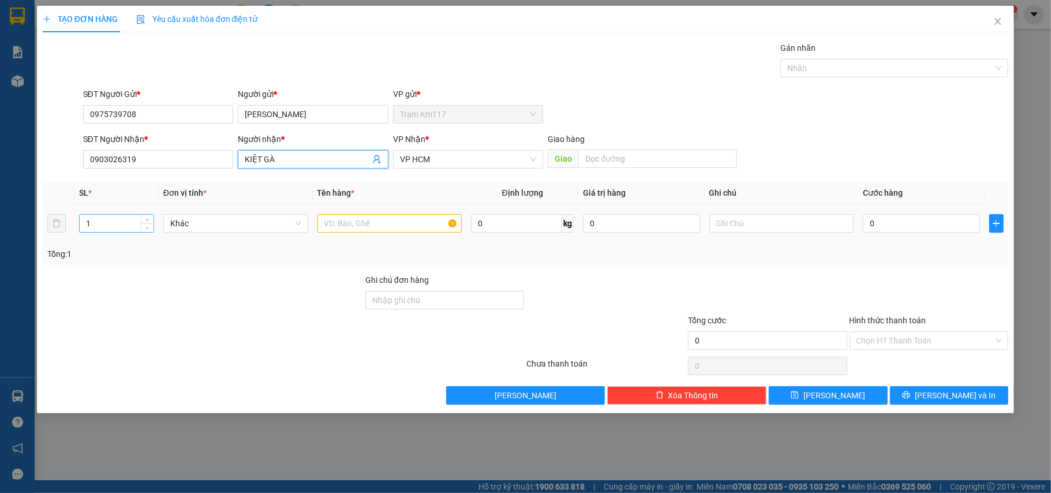
click at [148, 215] on div "1" at bounding box center [116, 223] width 75 height 18
click at [148, 220] on icon "up" at bounding box center [147, 221] width 4 height 4
type input "3"
click at [148, 220] on icon "up" at bounding box center [147, 221] width 4 height 4
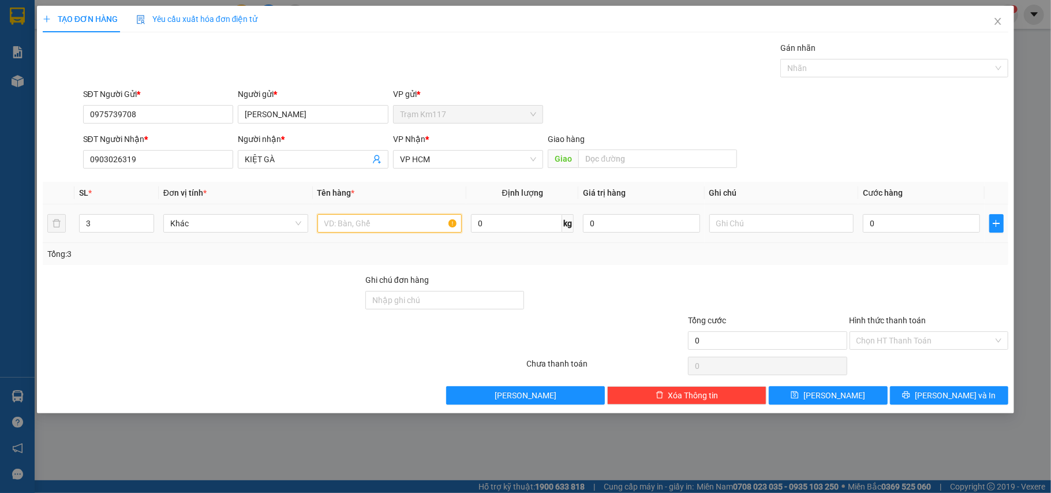
click at [386, 224] on input "text" at bounding box center [389, 223] width 145 height 18
type input "2 LỒNG 1 GIỎ 20 MÁI 1 TRỐNG"
click at [914, 222] on input "0" at bounding box center [921, 223] width 117 height 18
type input "3"
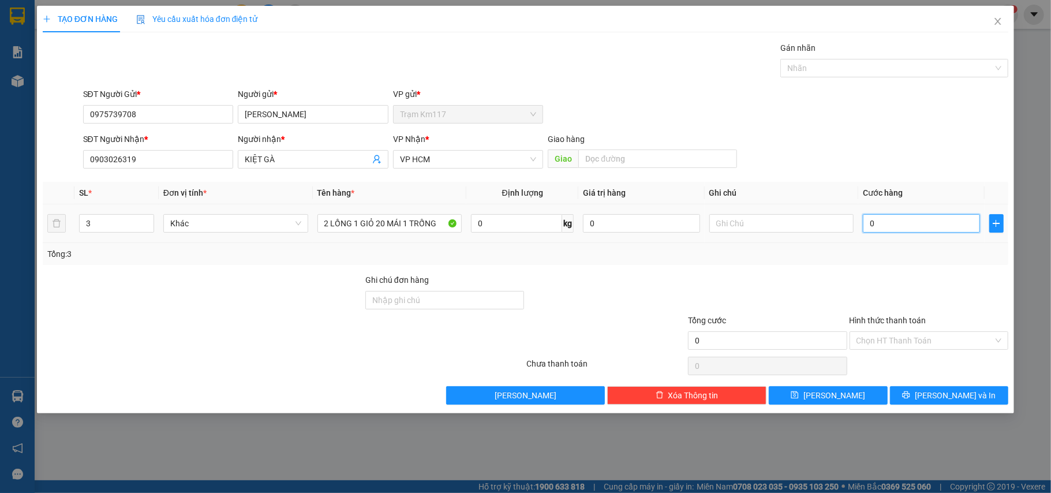
type input "3"
type input "32"
type input "320"
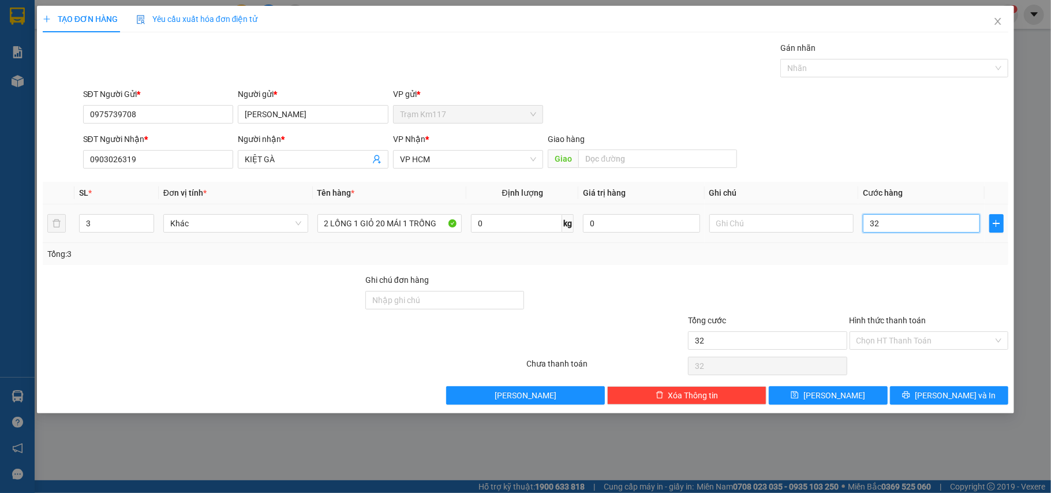
type input "320"
type input "3.200"
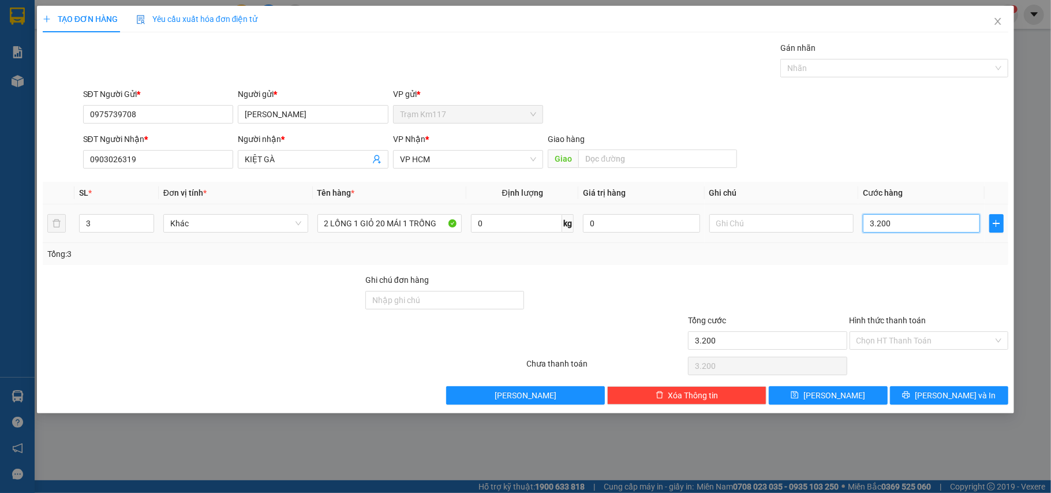
type input "32.000"
type input "320.000"
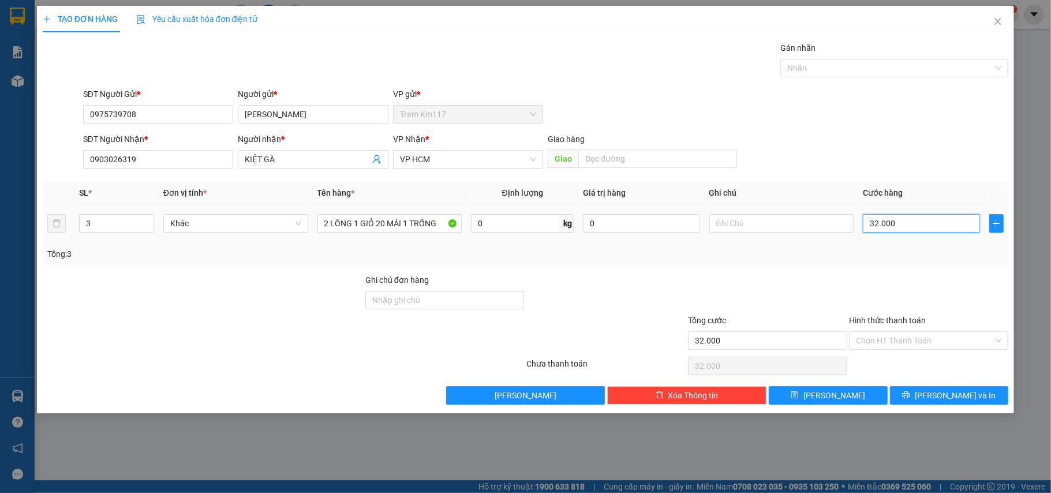
type input "320.000"
click at [837, 395] on span "[PERSON_NAME]" at bounding box center [834, 395] width 62 height 13
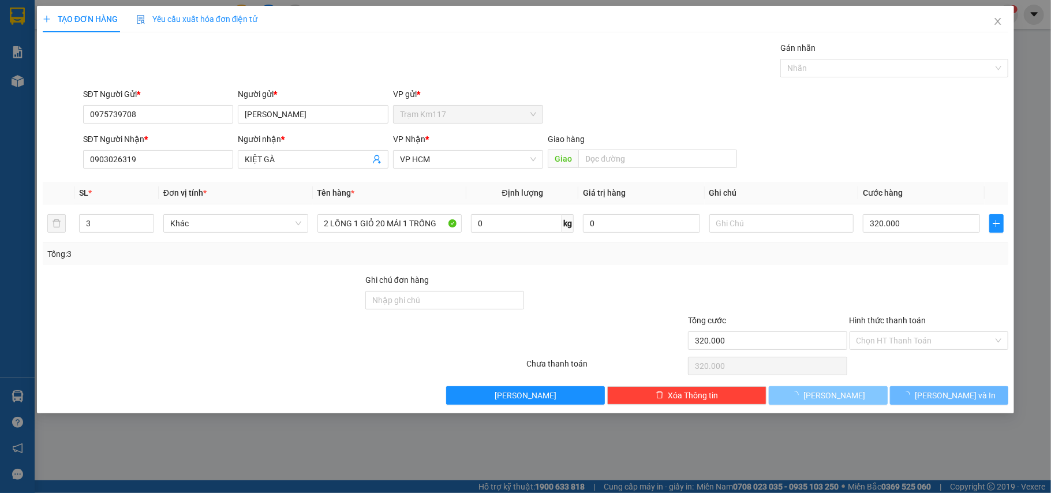
type input "1"
type input "0"
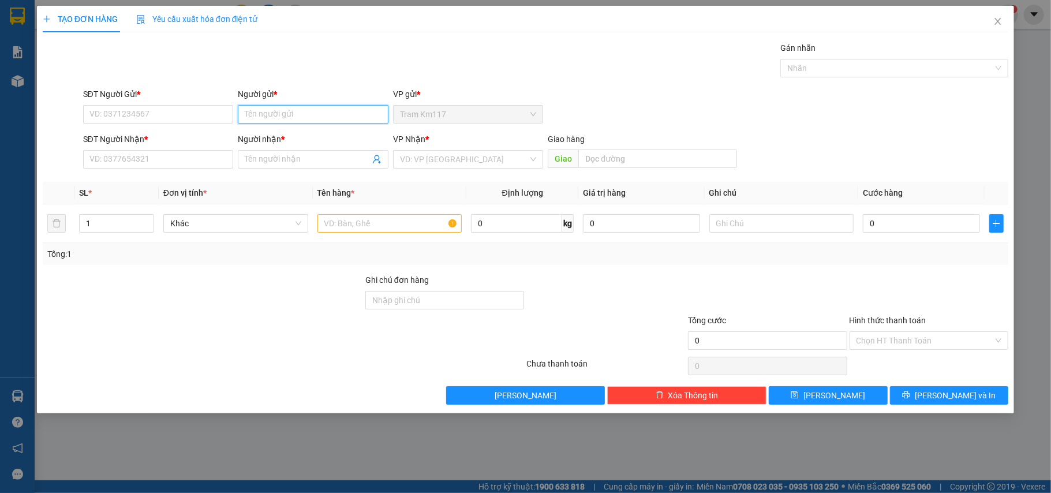
click at [290, 118] on input "Người gửi *" at bounding box center [313, 114] width 151 height 18
type input "DỨNG"
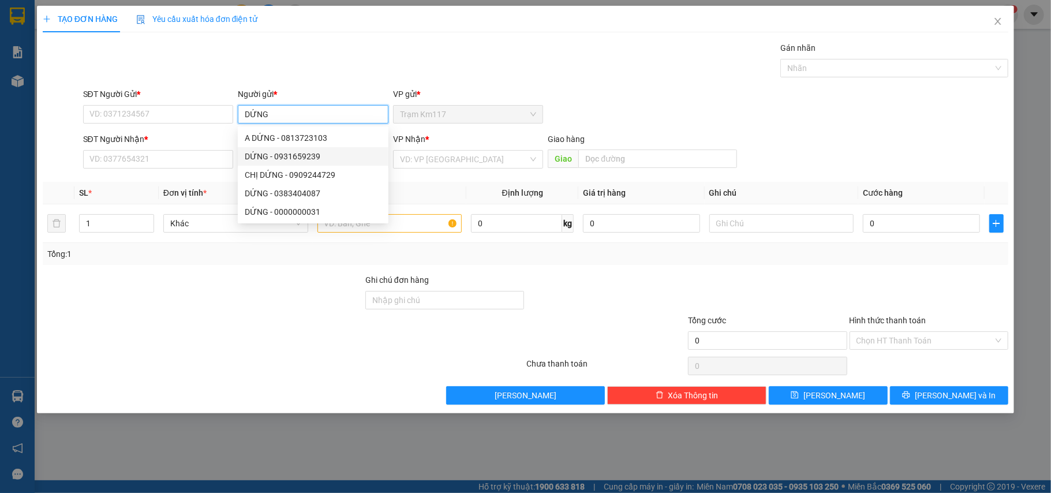
click at [284, 153] on div "DỨNG - 0931659239" at bounding box center [313, 156] width 137 height 13
type input "0931659239"
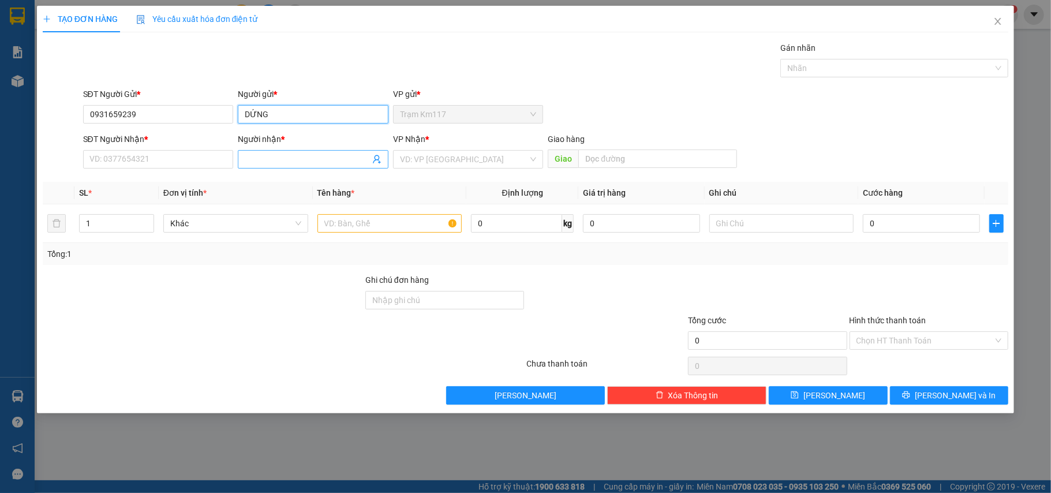
type input "DỨNG"
click at [373, 159] on icon "user-add" at bounding box center [376, 159] width 9 height 9
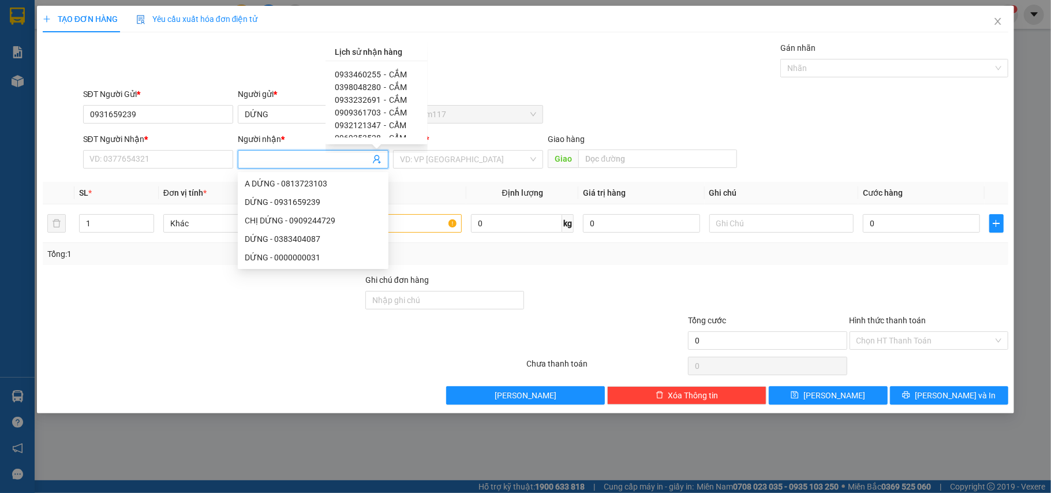
click at [380, 74] on div "0933460255 - CẮM" at bounding box center [377, 74] width 84 height 13
type input "0933460255"
type input "CẮM"
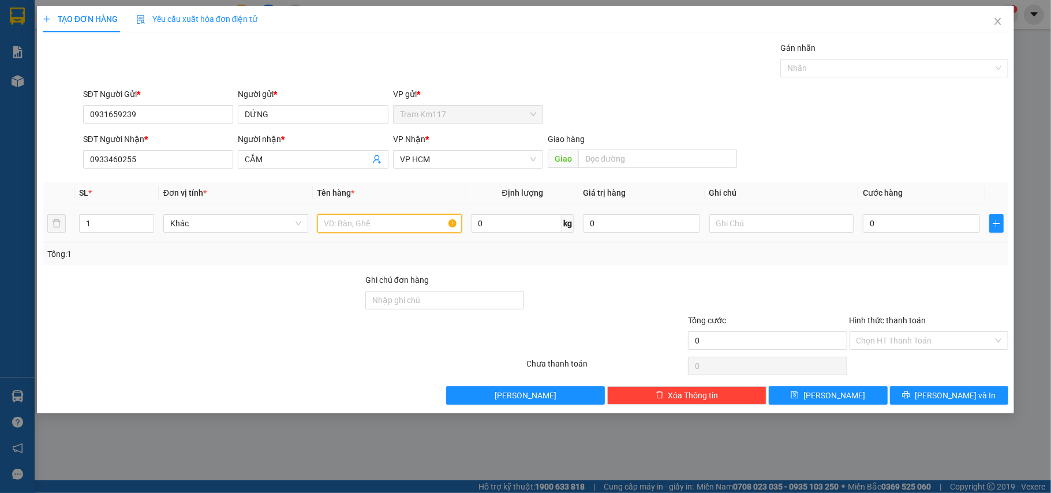
click at [373, 227] on input "text" at bounding box center [389, 223] width 145 height 18
click at [824, 69] on div at bounding box center [888, 68] width 211 height 14
type input "1K"
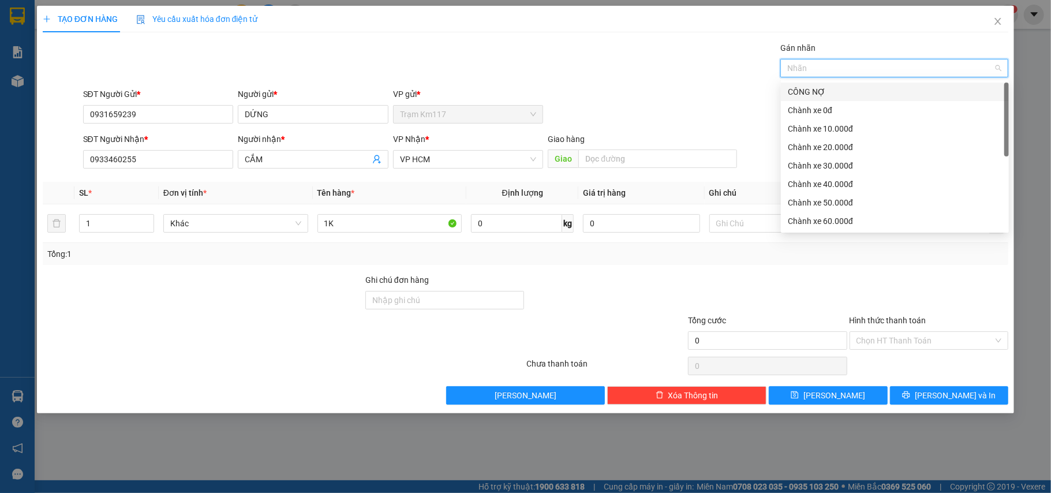
click at [818, 91] on div "CÔNG NỢ" at bounding box center [895, 91] width 214 height 13
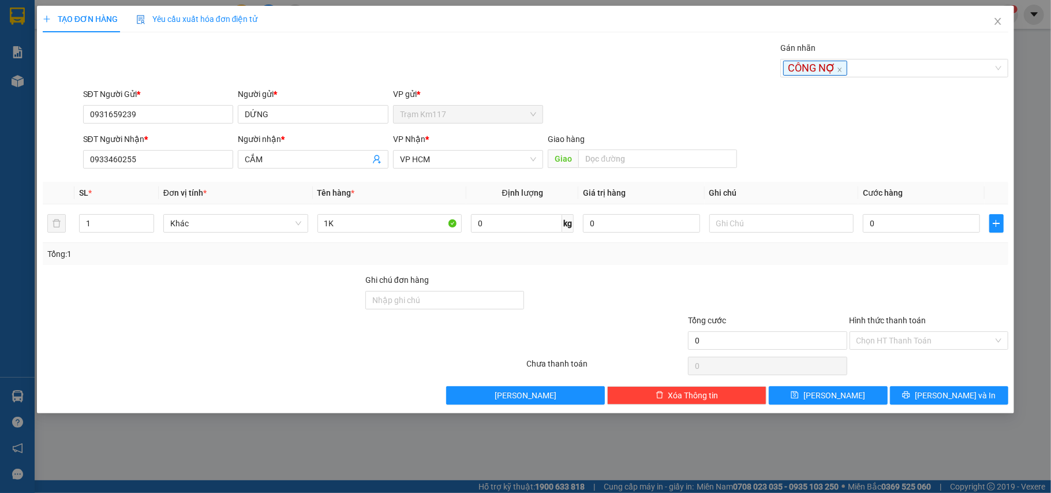
click at [819, 282] on div at bounding box center [768, 293] width 162 height 40
click at [901, 227] on input "0" at bounding box center [921, 223] width 117 height 18
type input "1"
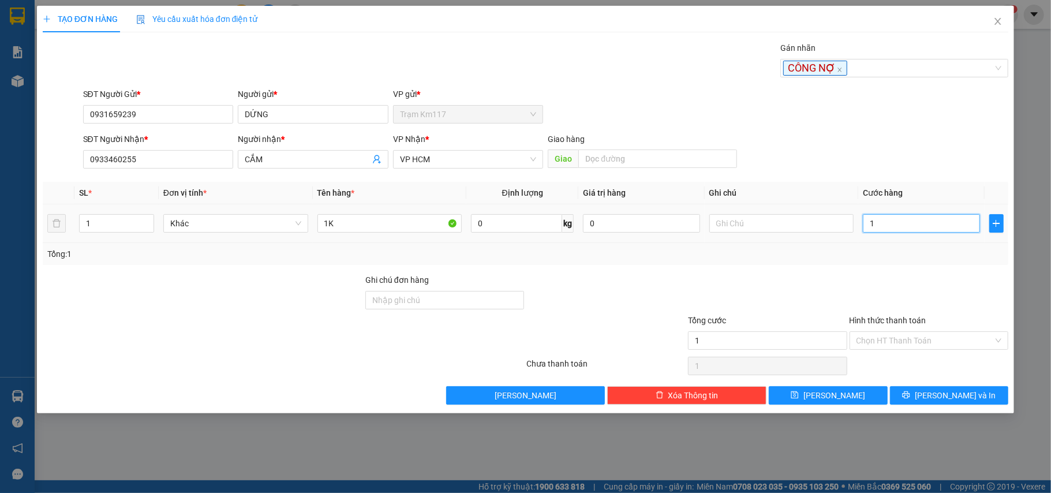
type input "10"
type input "100"
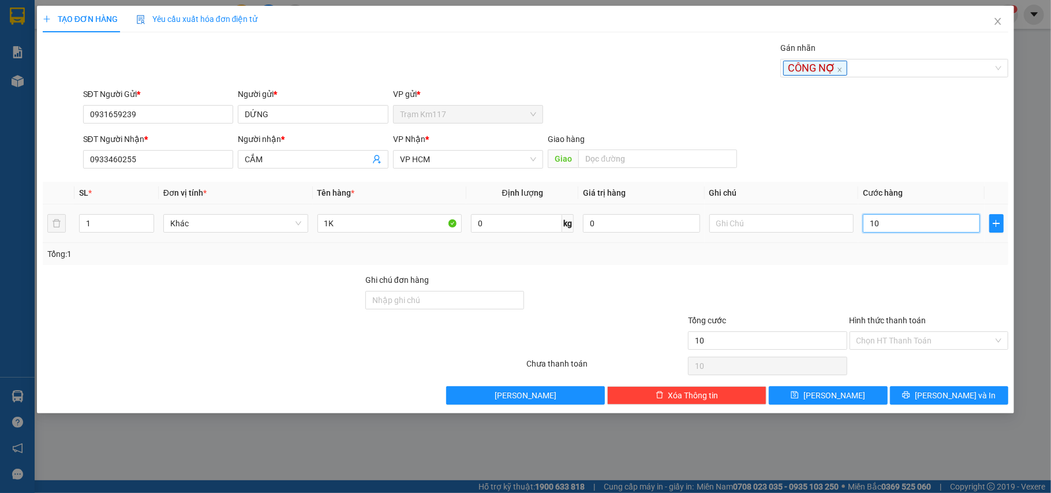
type input "100"
type input "1.000"
type input "10.000"
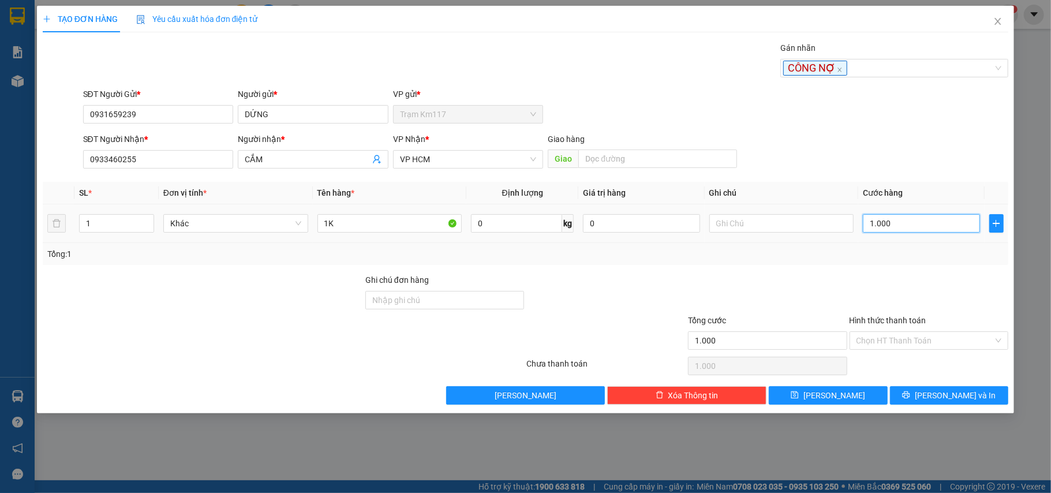
type input "10.000"
click at [923, 395] on button "[PERSON_NAME] và In" at bounding box center [949, 395] width 119 height 18
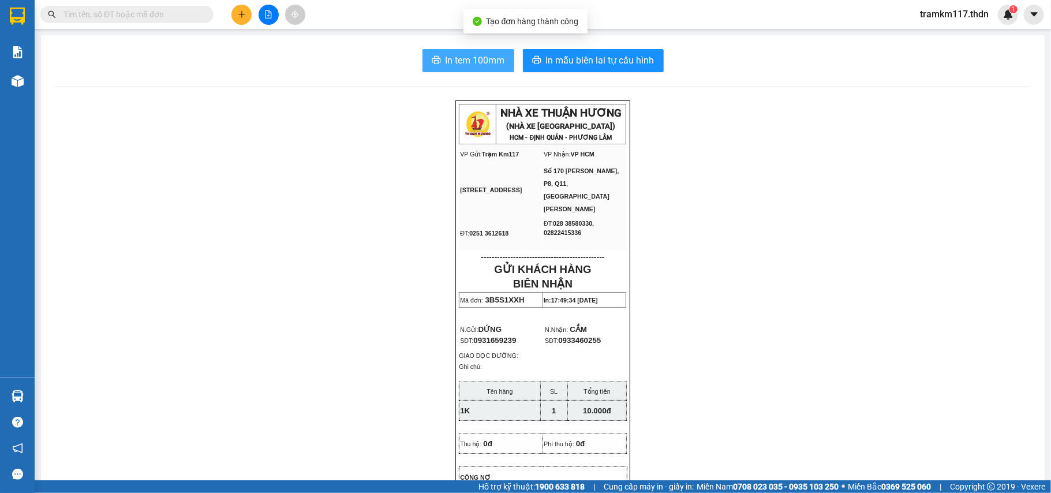
click at [453, 58] on span "In tem 100mm" at bounding box center [474, 60] width 59 height 14
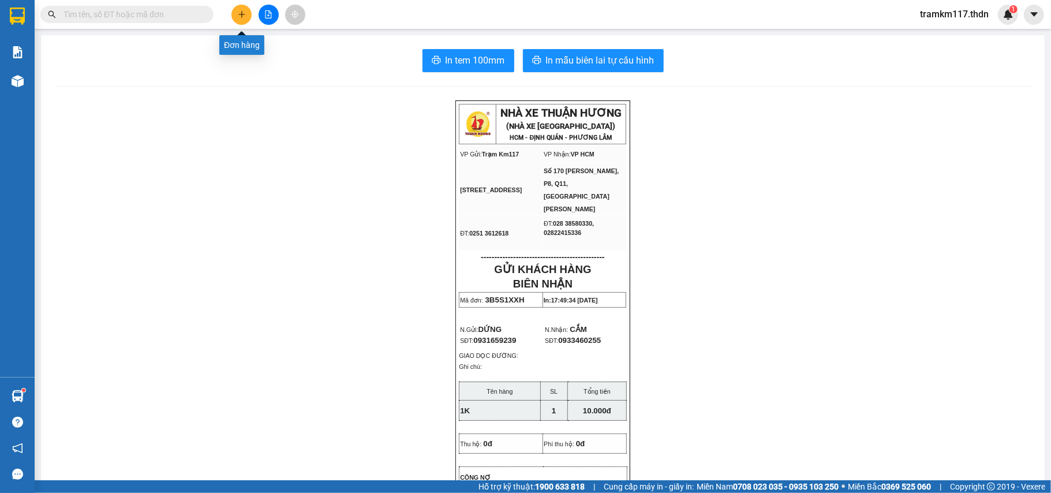
click at [238, 15] on icon "plus" at bounding box center [242, 14] width 8 height 8
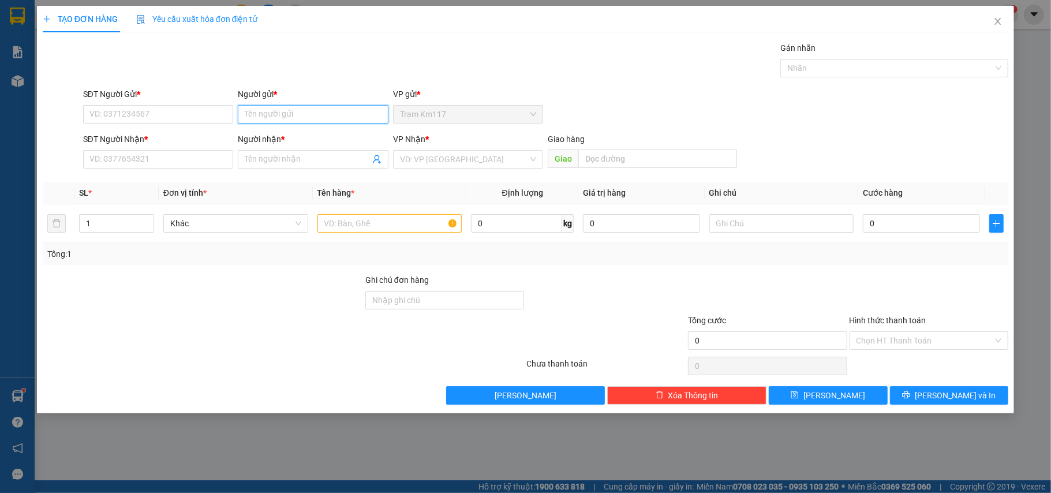
click at [261, 115] on input "Người gửi *" at bounding box center [313, 114] width 151 height 18
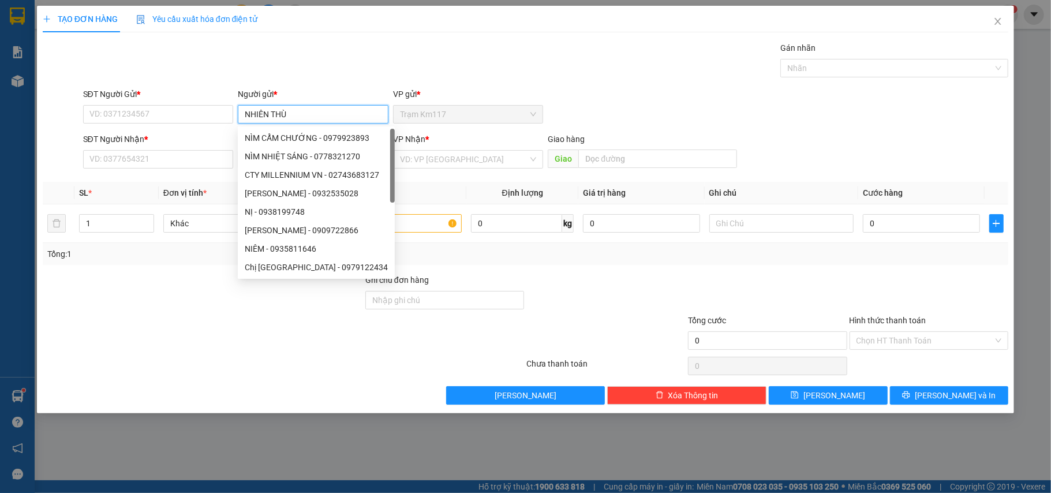
type input "NHIÊN THÙY"
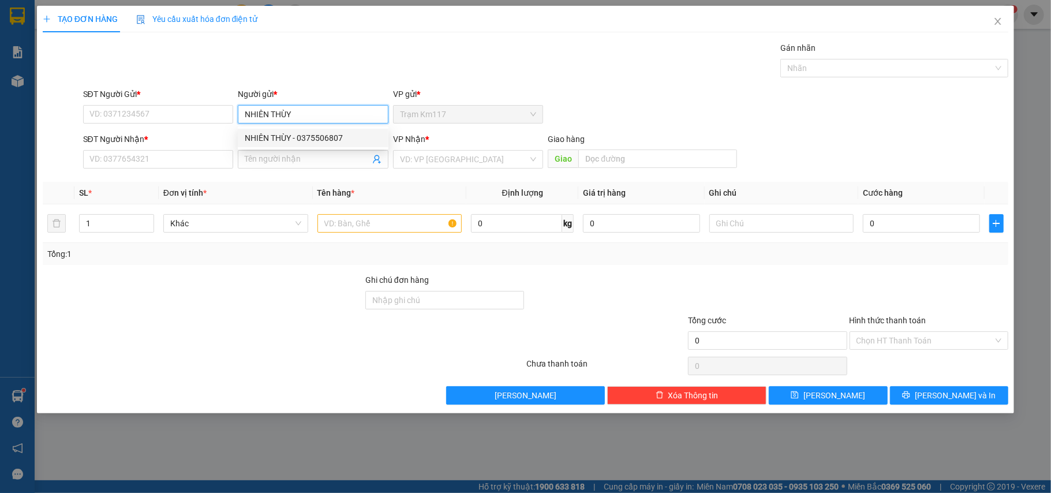
click at [310, 137] on div "NHIÊN THÙY - 0375506807" at bounding box center [313, 138] width 137 height 13
type input "0375506807"
type input "NHIÊN THÙY"
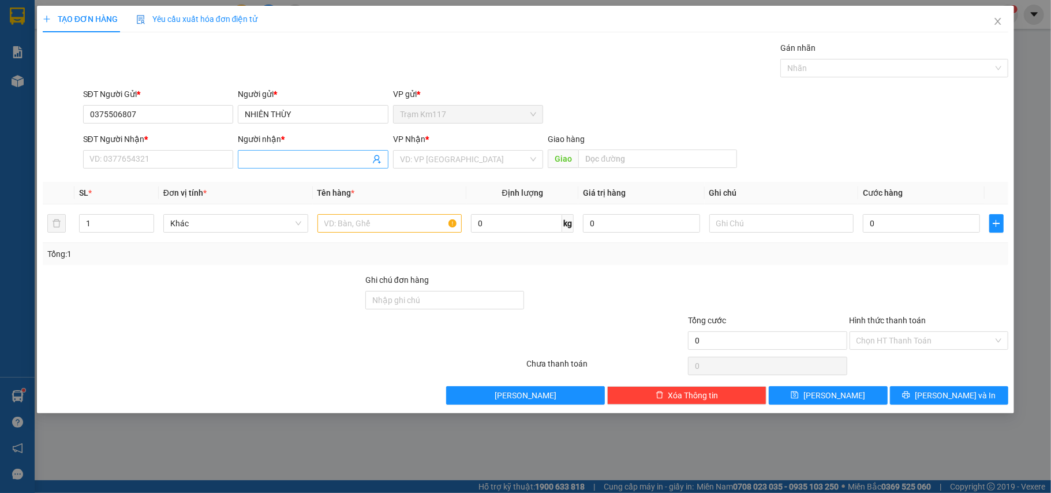
click at [374, 162] on icon "user-add" at bounding box center [377, 159] width 8 height 9
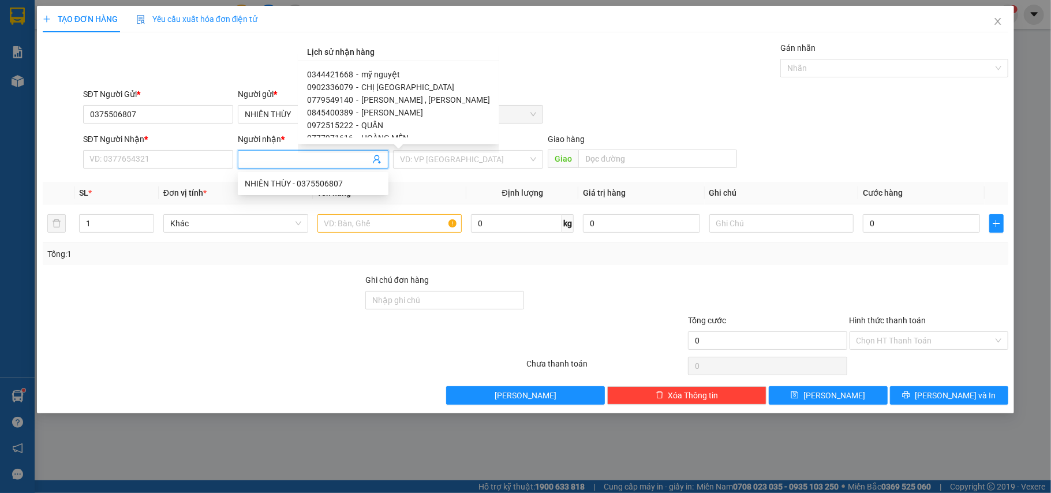
click at [358, 76] on div "0344421668 - [PERSON_NAME]" at bounding box center [398, 74] width 183 height 13
type input "0344421668"
type input "mỹ nguyệt"
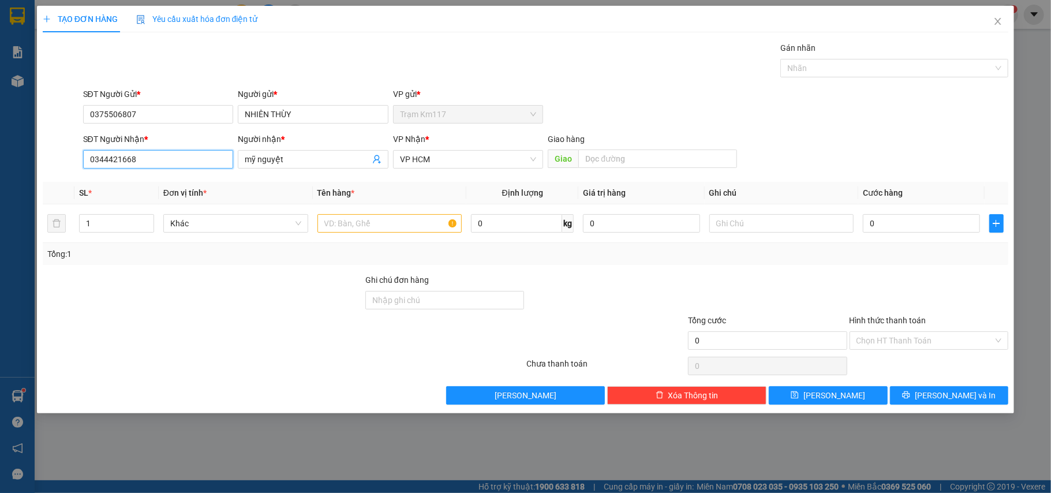
click at [183, 160] on input "0344421668" at bounding box center [158, 159] width 151 height 18
click at [367, 229] on input "text" at bounding box center [389, 223] width 145 height 18
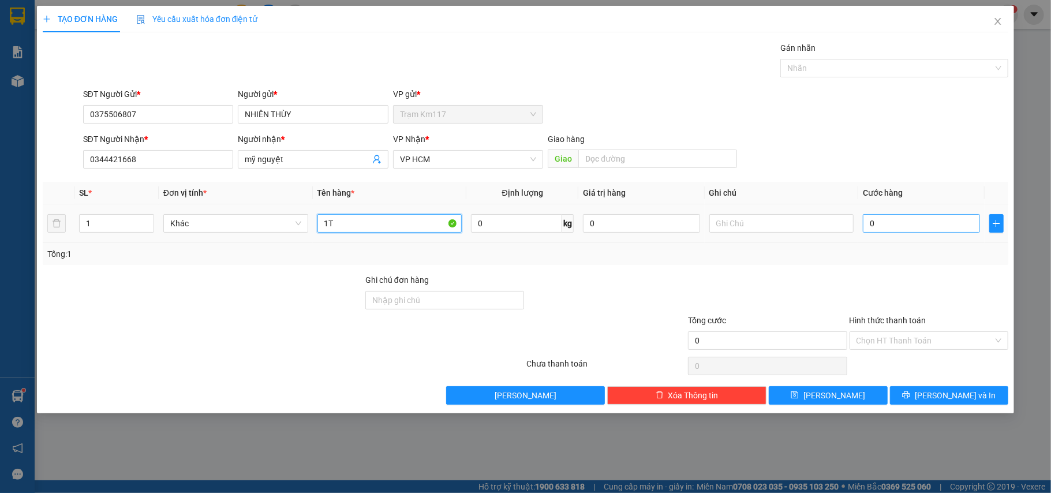
type input "1T"
click at [894, 227] on input "0" at bounding box center [921, 223] width 117 height 18
click at [738, 225] on input "text" at bounding box center [781, 223] width 145 height 18
type input "2"
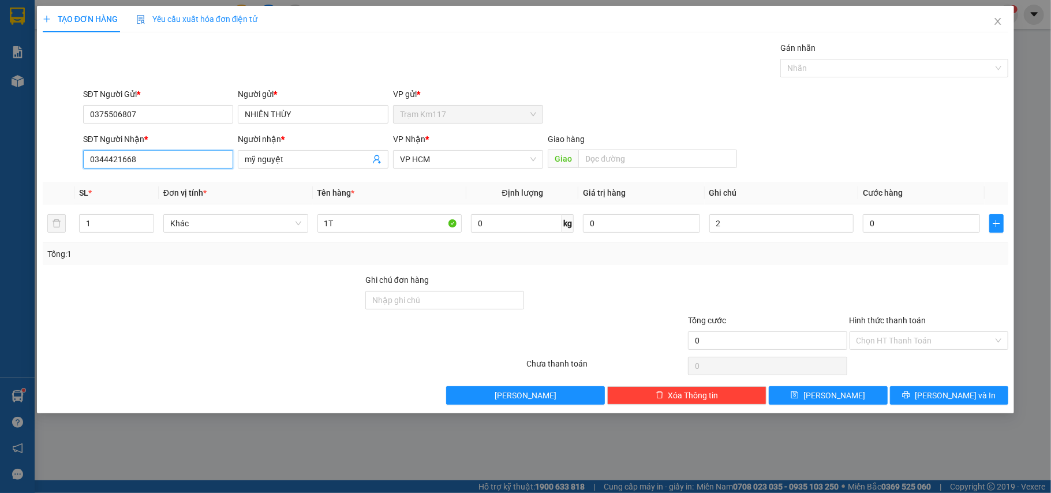
click at [137, 157] on input "0344421668" at bounding box center [158, 159] width 151 height 18
type input "0"
type input "0888748684"
click at [310, 164] on input "mỹ nguyệt" at bounding box center [307, 159] width 125 height 13
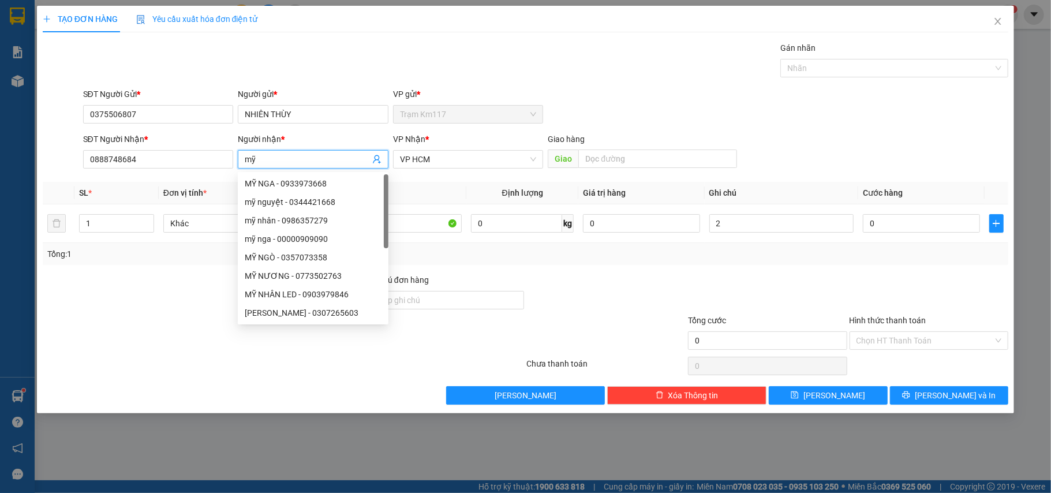
type input "m"
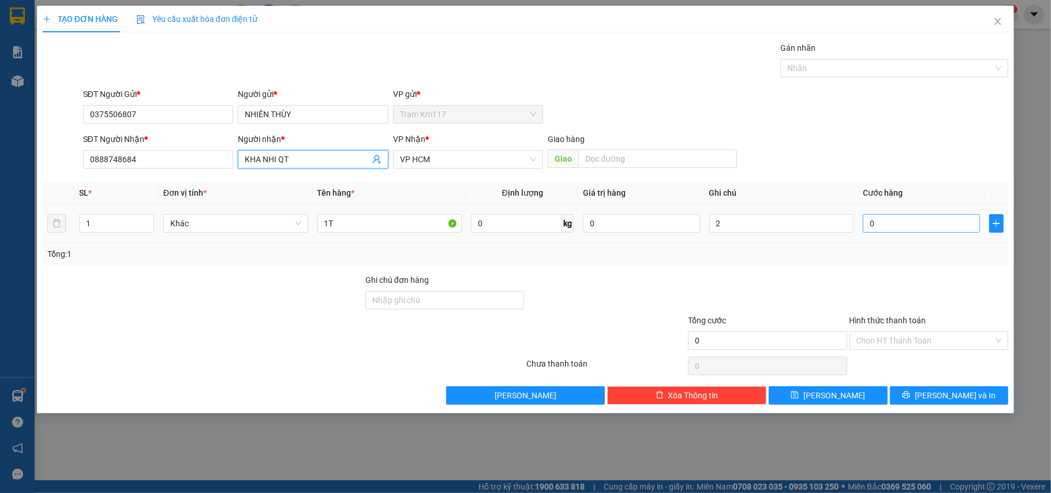
type input "KHA NHI QT"
click at [903, 225] on input "0" at bounding box center [921, 223] width 117 height 18
type input "4"
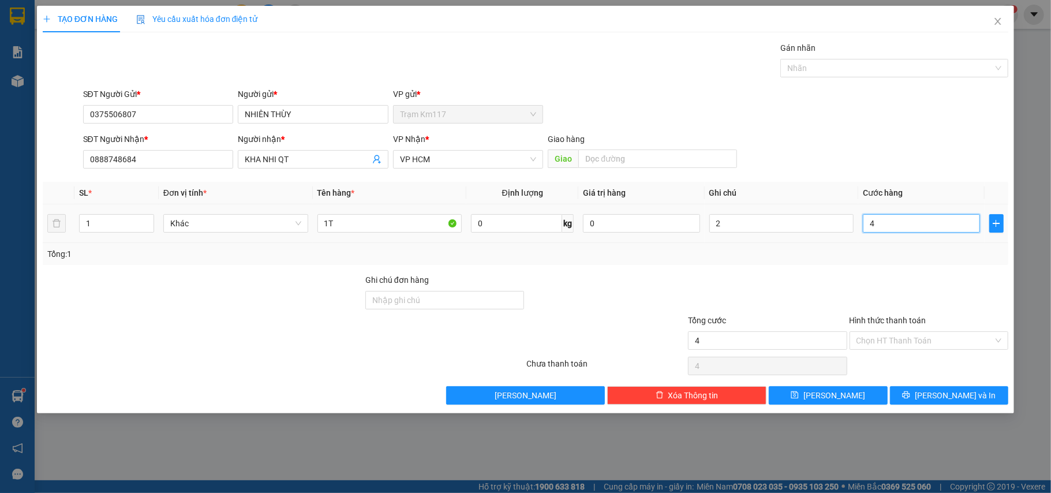
type input "40"
type input "400"
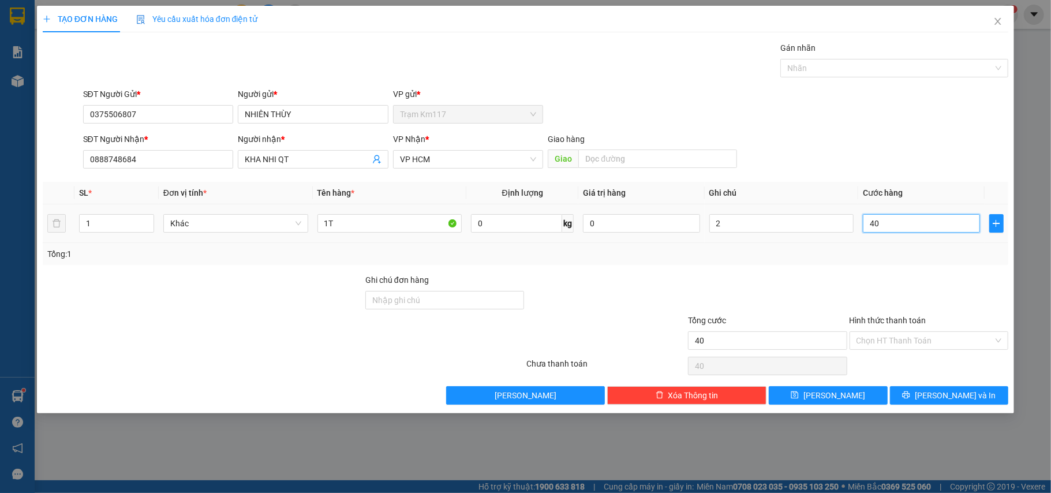
type input "400"
type input "4.000"
type input "40.000"
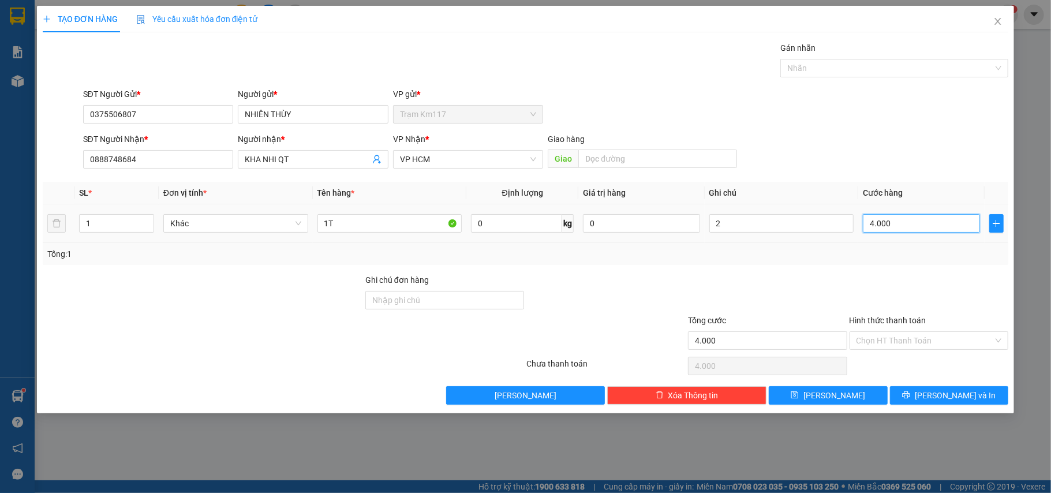
type input "40.000"
click at [759, 229] on input "2" at bounding box center [781, 223] width 145 height 18
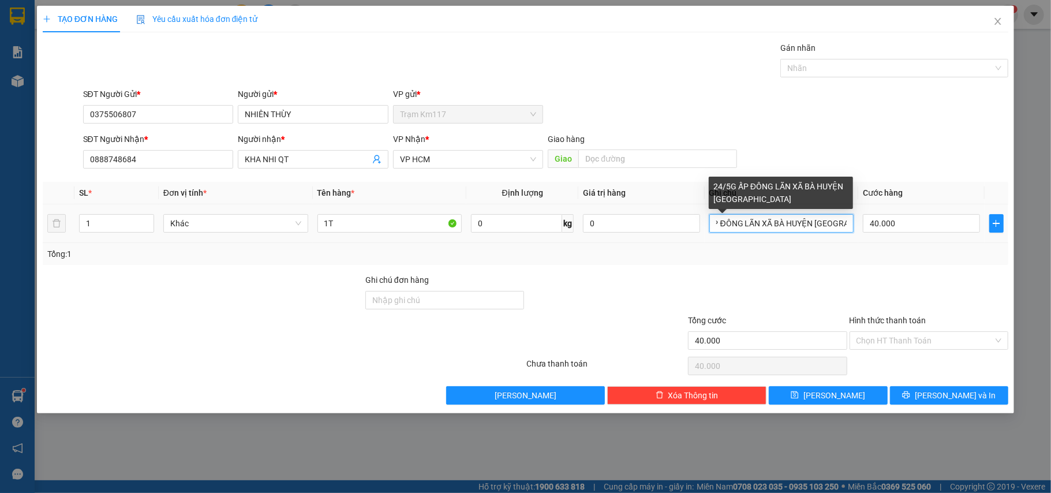
scroll to position [0, 39]
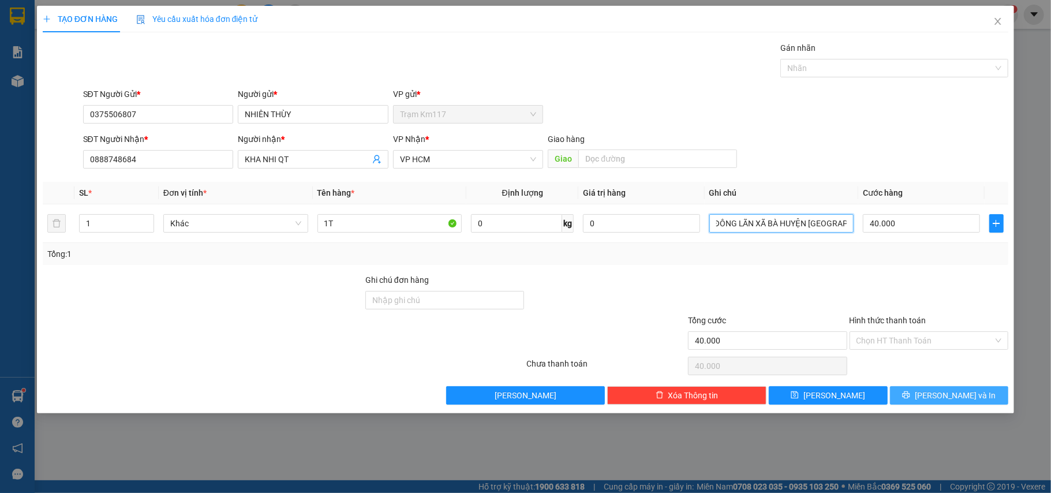
type input "24/5G ẤP ĐÔNG LÃN XÃ BÀ HUYỆN [GEOGRAPHIC_DATA]"
click at [938, 396] on span "[PERSON_NAME] và In" at bounding box center [954, 395] width 81 height 13
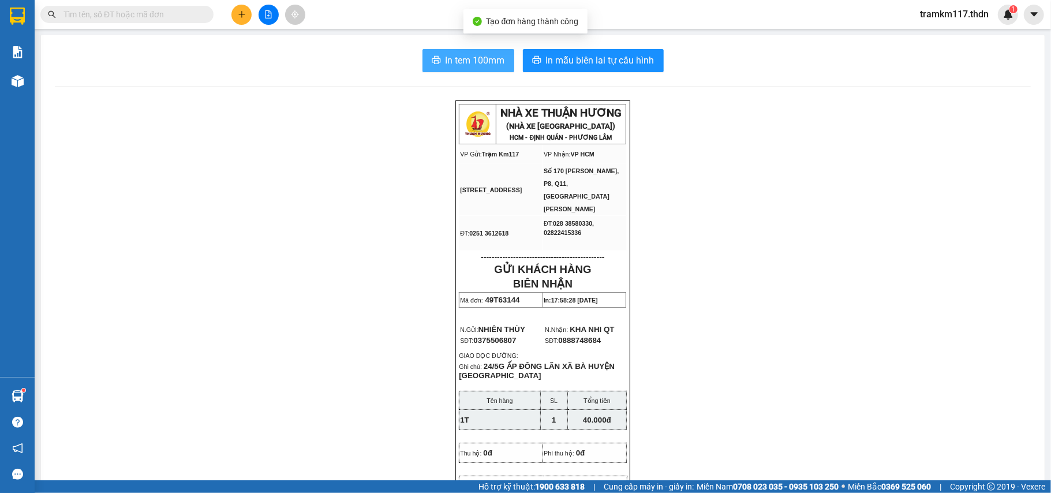
click at [483, 59] on span "In tem 100mm" at bounding box center [474, 60] width 59 height 14
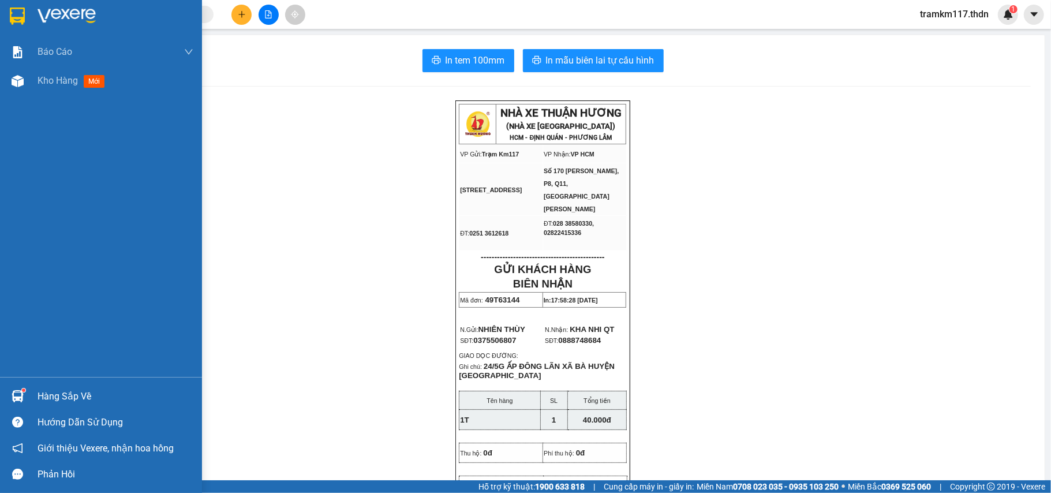
click at [19, 15] on img at bounding box center [17, 16] width 15 height 17
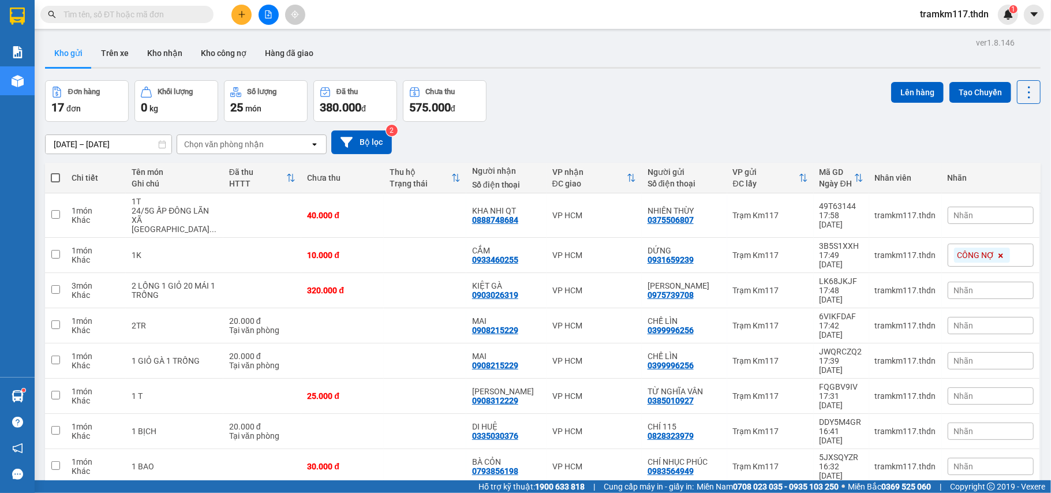
click at [54, 177] on span at bounding box center [55, 177] width 9 height 9
click at [55, 172] on input "checkbox" at bounding box center [55, 172] width 0 height 0
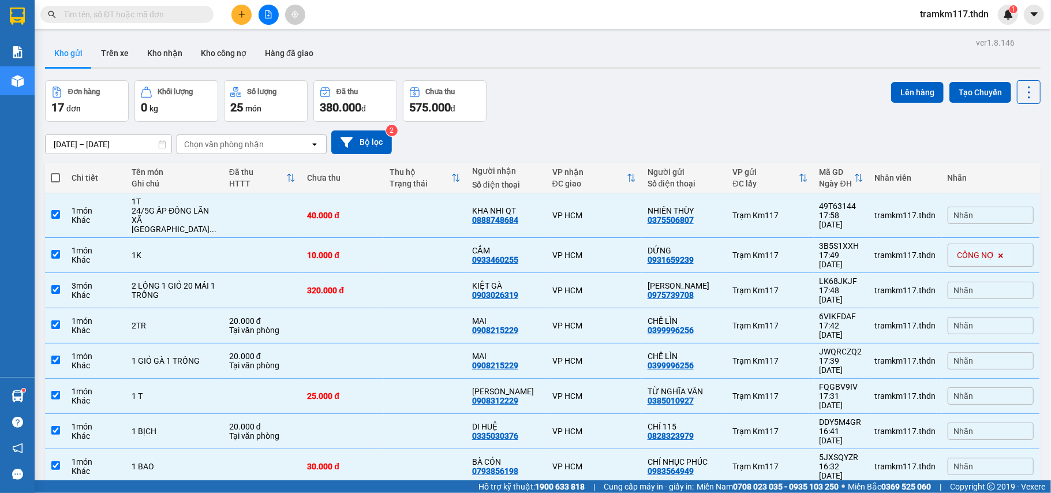
checkbox input "true"
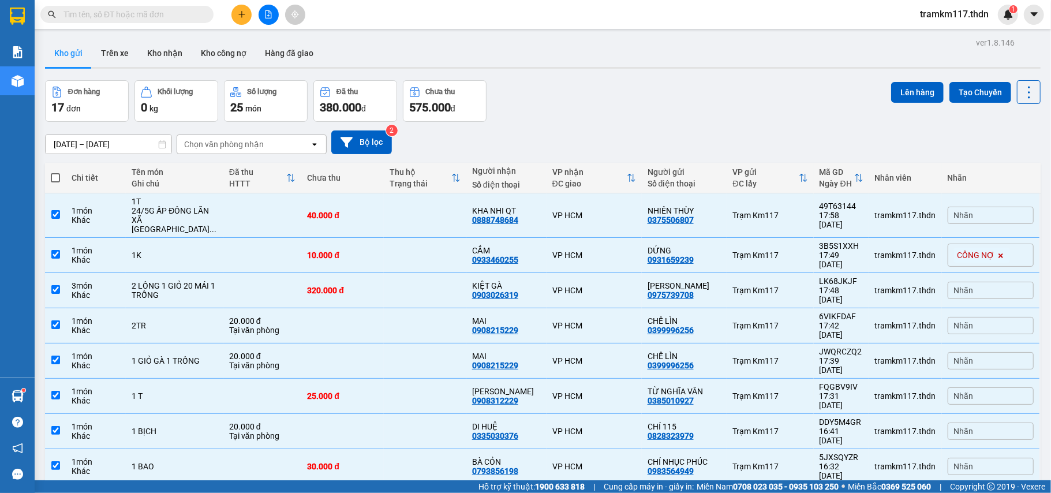
checkbox input "true"
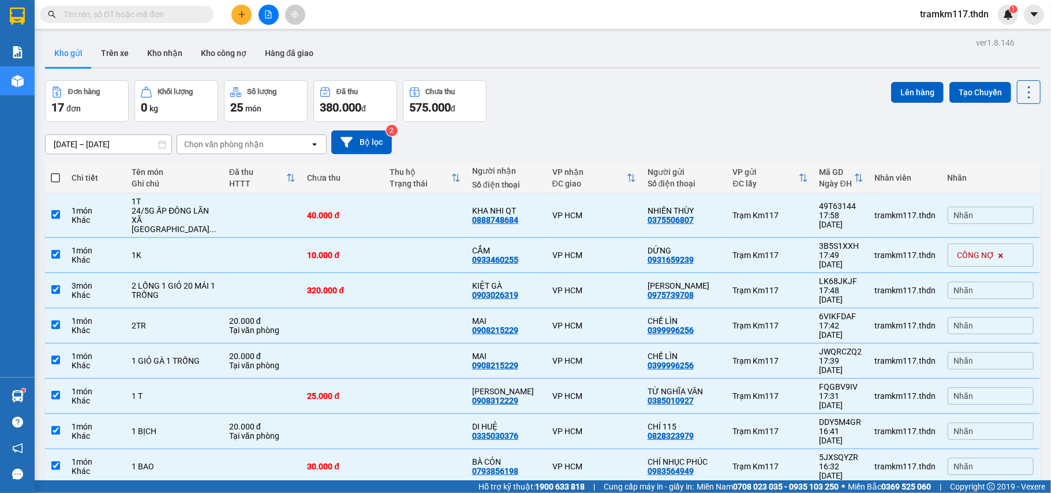
checkbox input "true"
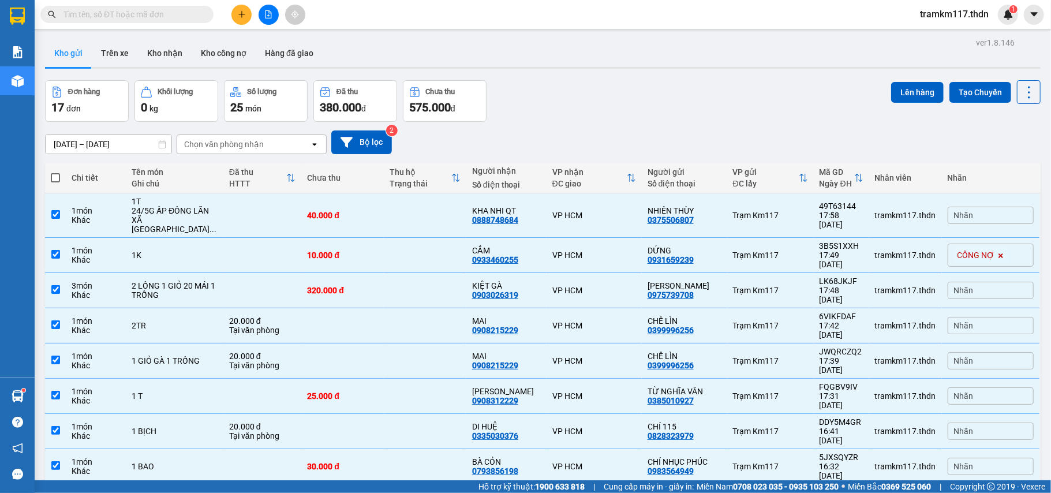
checkbox input "true"
click at [900, 91] on button "Lên hàng" at bounding box center [917, 92] width 53 height 21
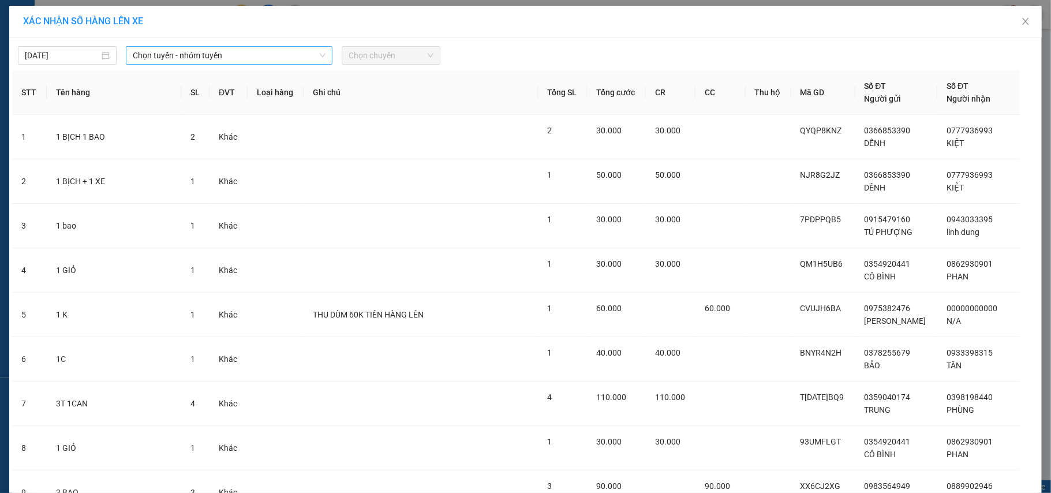
click at [200, 55] on span "Chọn tuyến - nhóm tuyến" at bounding box center [229, 55] width 193 height 17
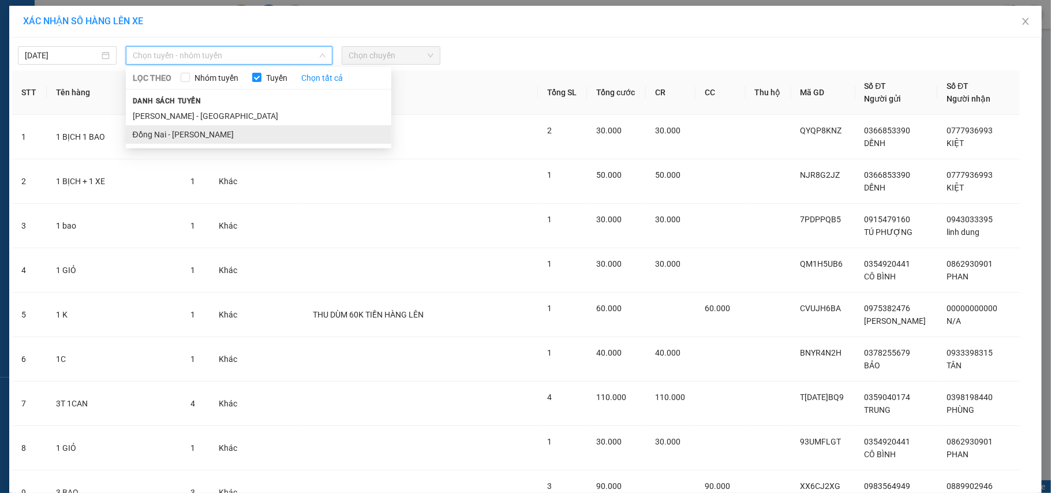
click at [167, 133] on li "Đồng Nai - [PERSON_NAME]" at bounding box center [258, 134] width 265 height 18
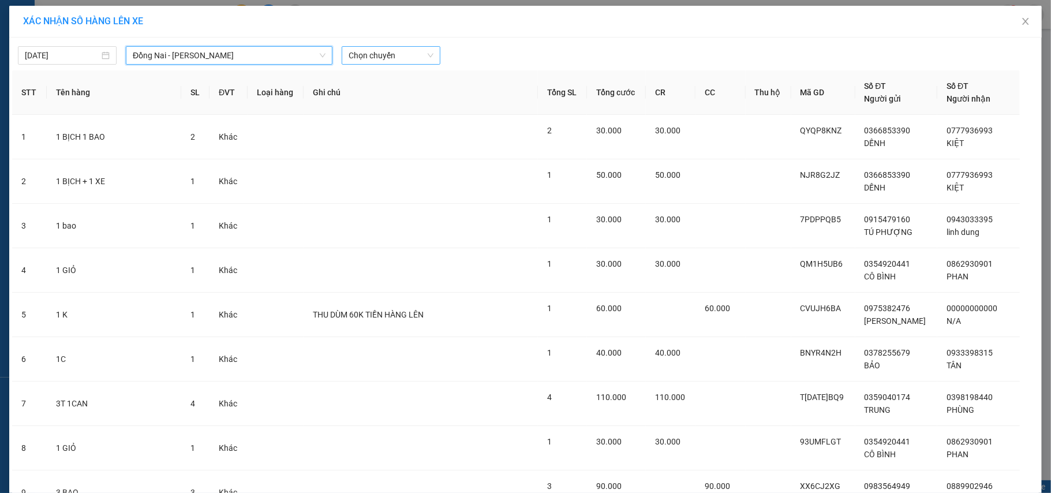
click at [385, 55] on span "Chọn chuyến" at bounding box center [390, 55] width 85 height 17
click at [370, 91] on div "18:30 (TC) - 60H-151.24" at bounding box center [388, 97] width 90 height 13
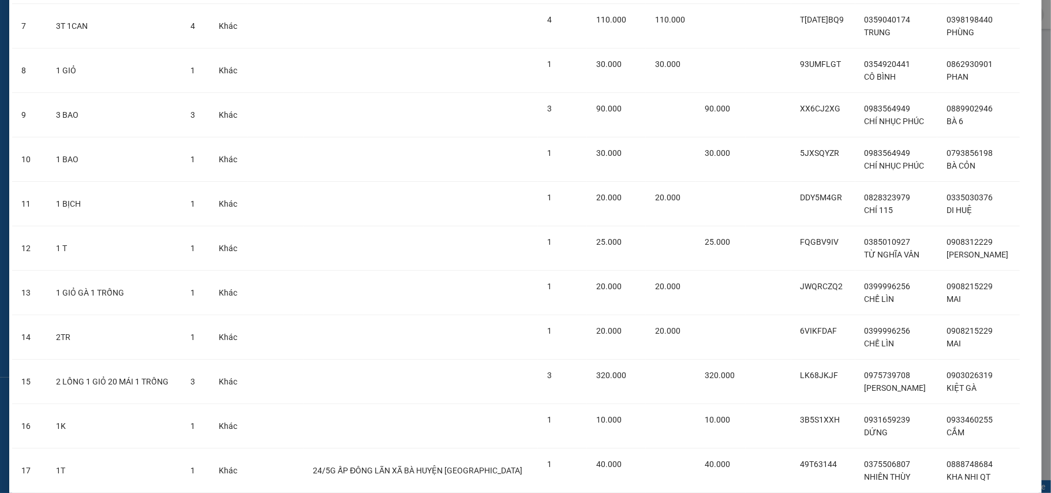
scroll to position [472, 0]
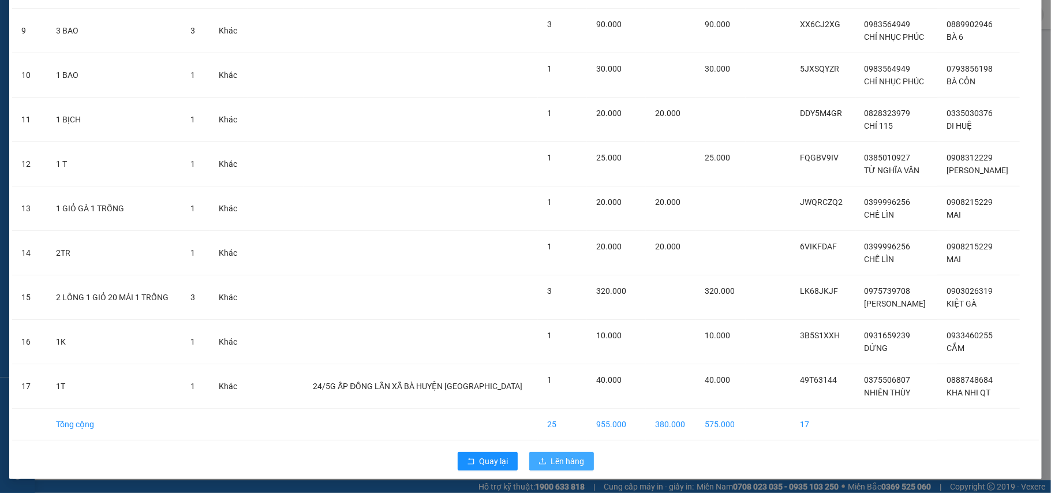
click at [555, 460] on span "Lên hàng" at bounding box center [567, 461] width 33 height 13
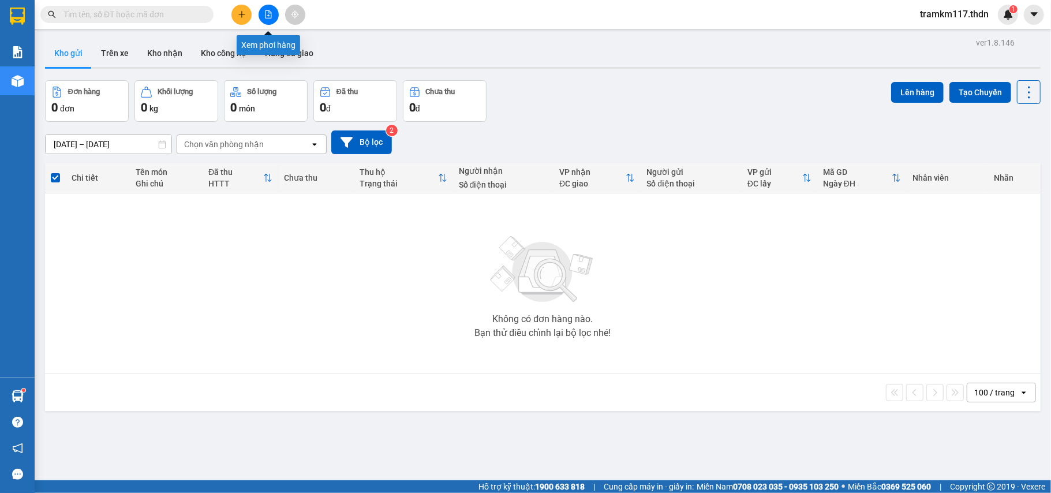
click at [267, 14] on icon "file-add" at bounding box center [268, 14] width 8 height 8
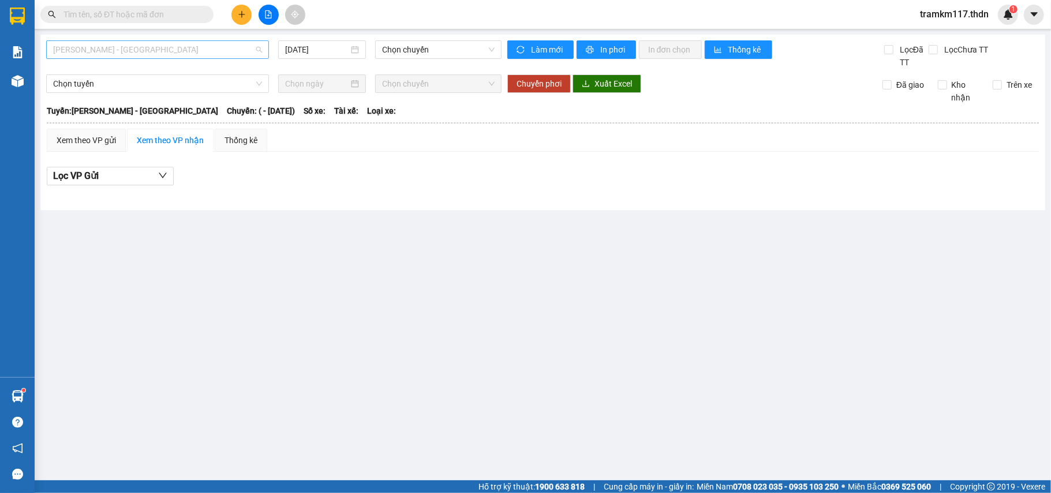
click at [183, 50] on span "[PERSON_NAME] - [GEOGRAPHIC_DATA]" at bounding box center [157, 49] width 209 height 17
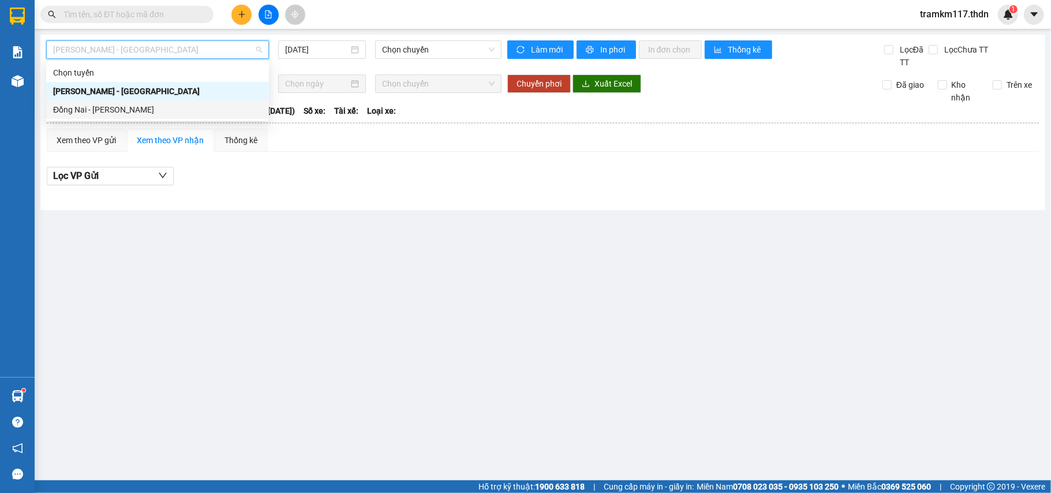
click at [112, 108] on div "Đồng Nai - [PERSON_NAME]" at bounding box center [157, 109] width 209 height 13
type input "[DATE]"
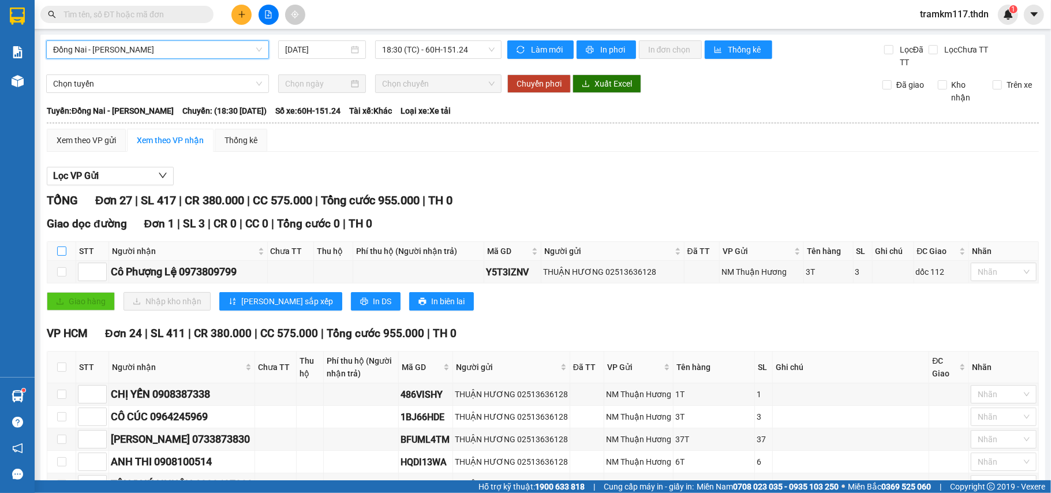
click at [59, 252] on input "checkbox" at bounding box center [61, 250] width 9 height 9
checkbox input "true"
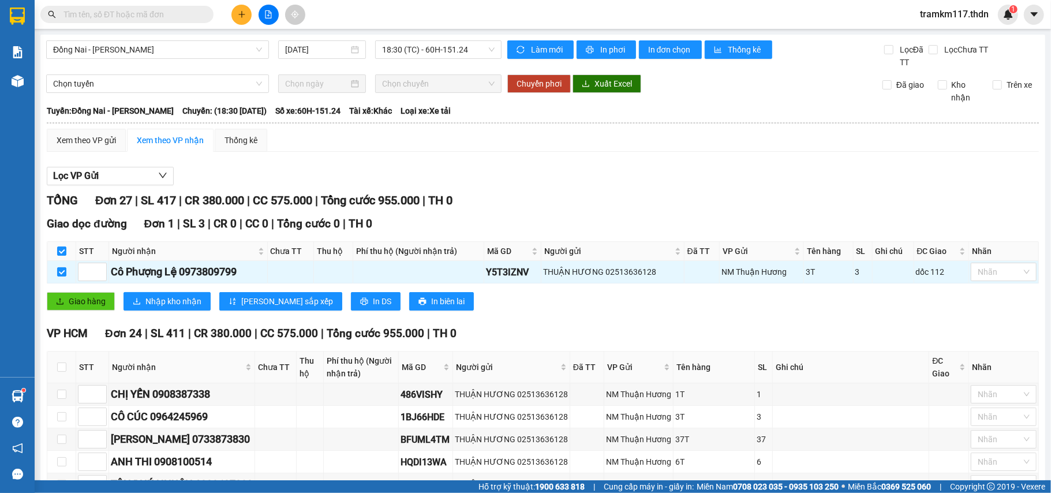
scroll to position [77, 0]
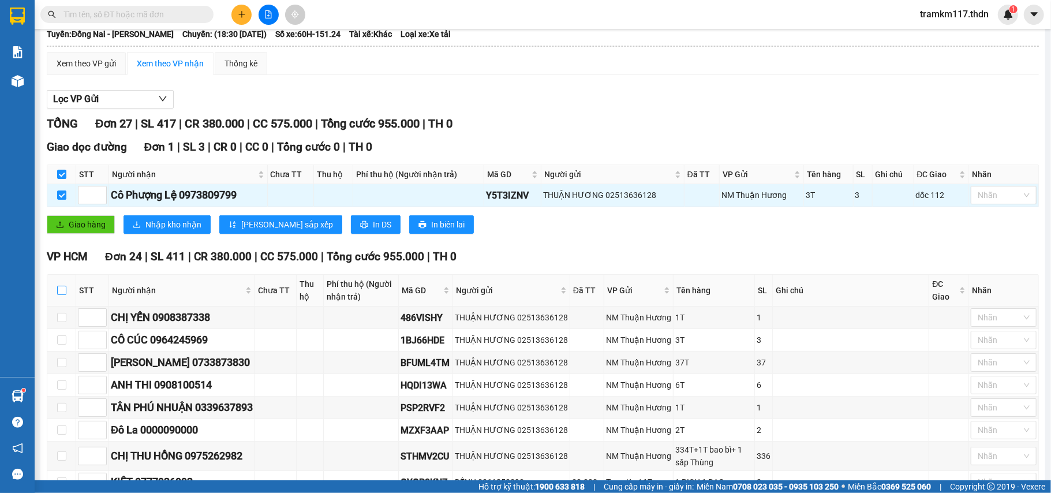
click at [62, 294] on input "checkbox" at bounding box center [61, 290] width 9 height 9
checkbox input "true"
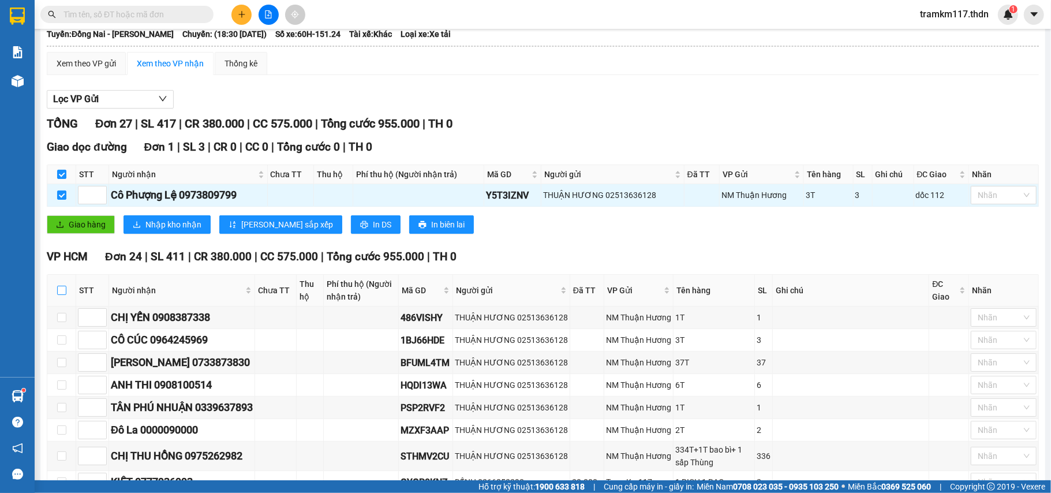
checkbox input "true"
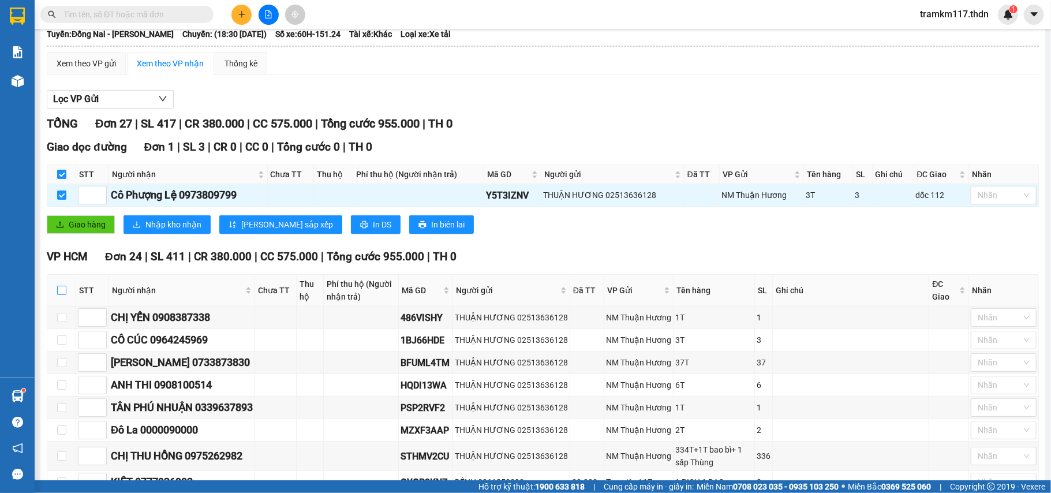
checkbox input "true"
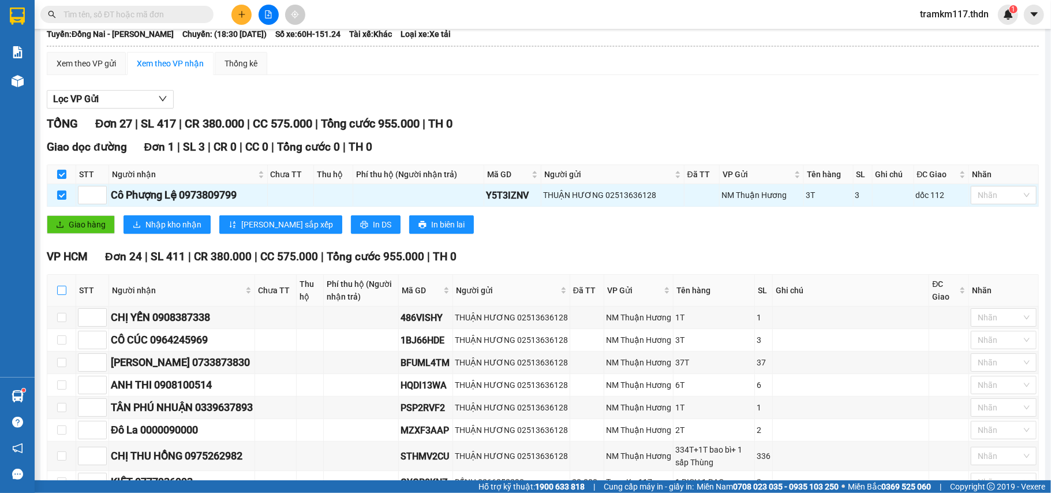
checkbox input "true"
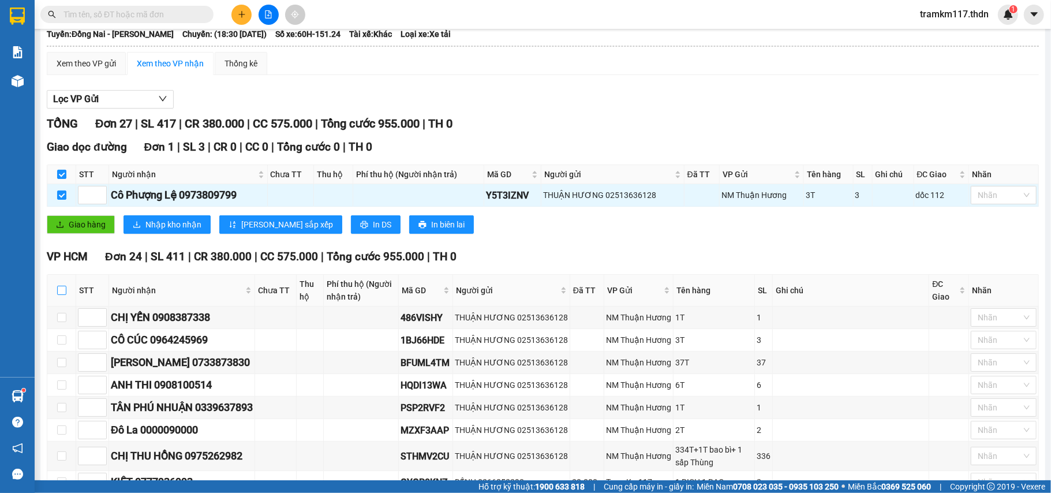
checkbox input "true"
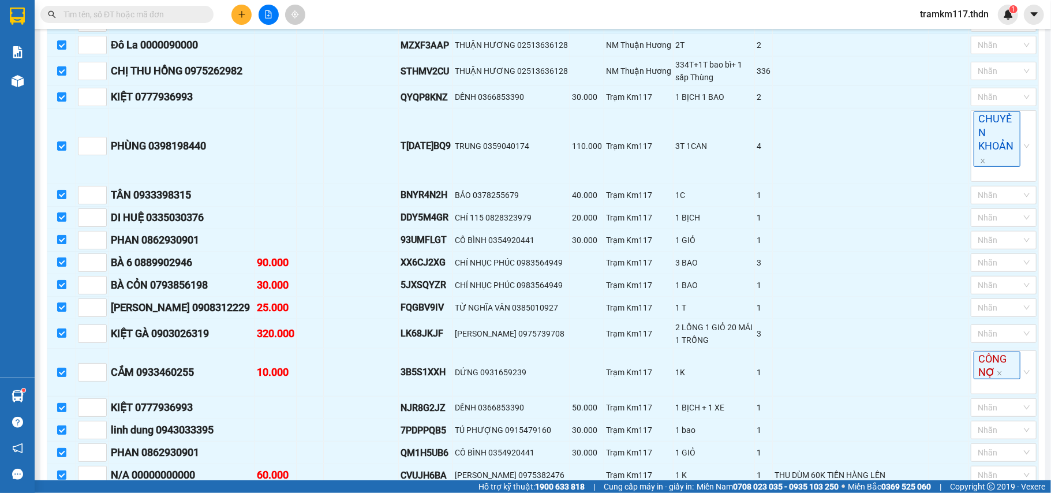
scroll to position [751, 0]
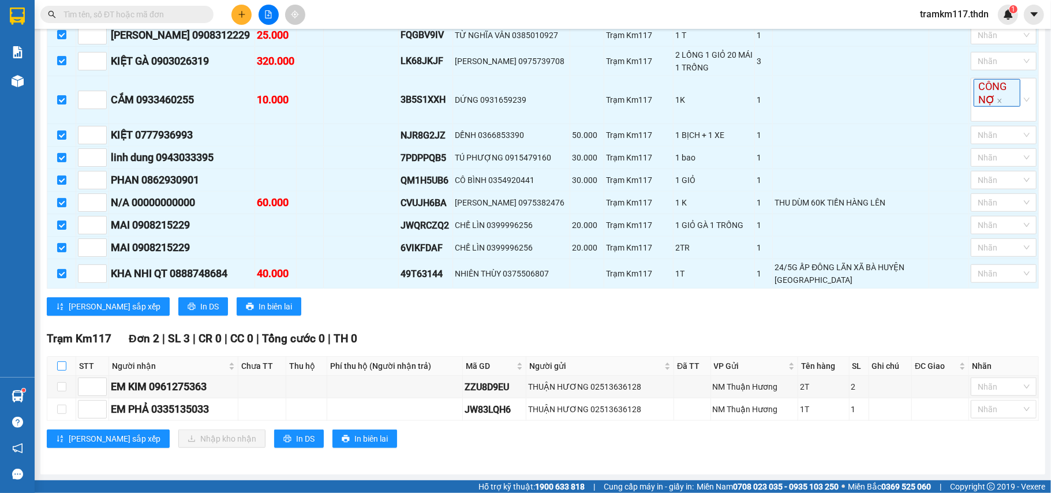
click at [59, 362] on input "checkbox" at bounding box center [61, 365] width 9 height 9
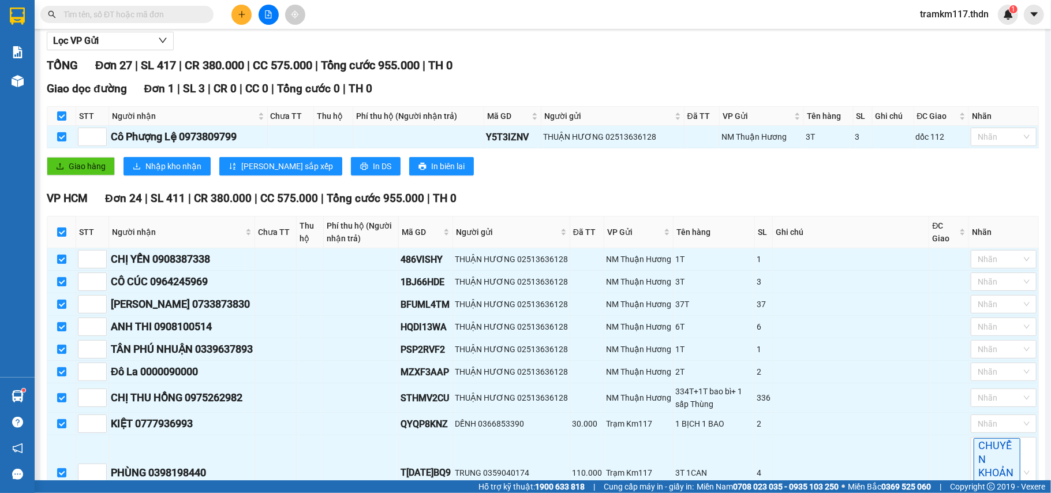
scroll to position [0, 0]
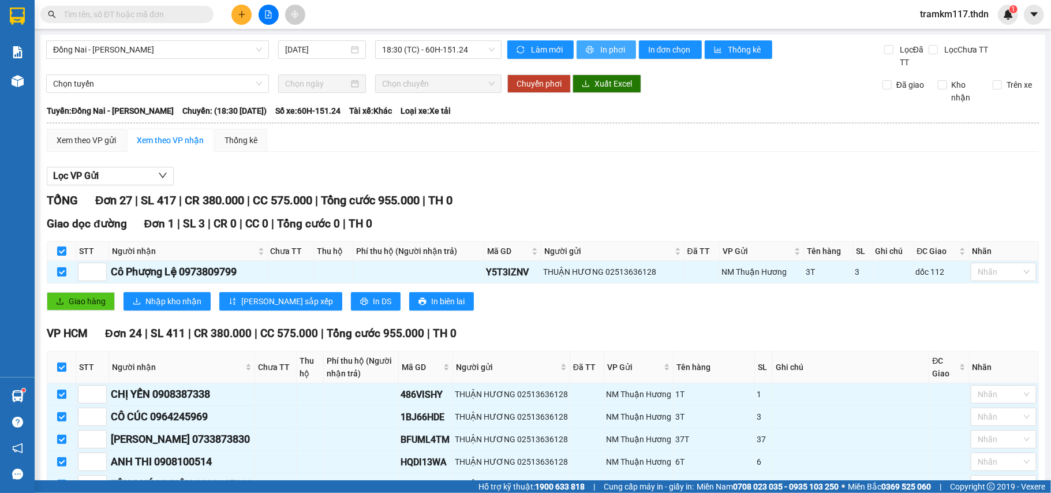
click at [609, 47] on span "In phơi" at bounding box center [613, 49] width 27 height 13
click at [600, 49] on span "In phơi" at bounding box center [613, 49] width 27 height 13
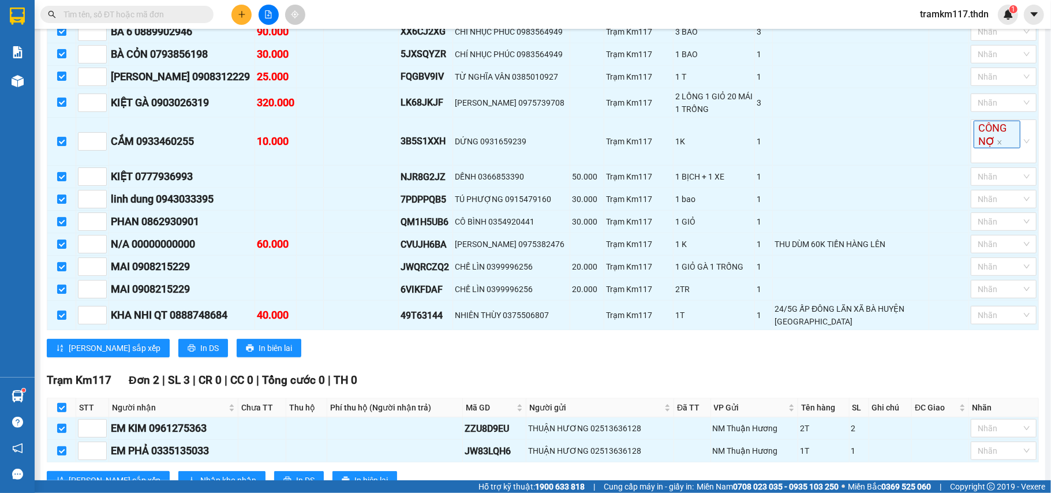
scroll to position [751, 0]
